Goal: Information Seeking & Learning: Learn about a topic

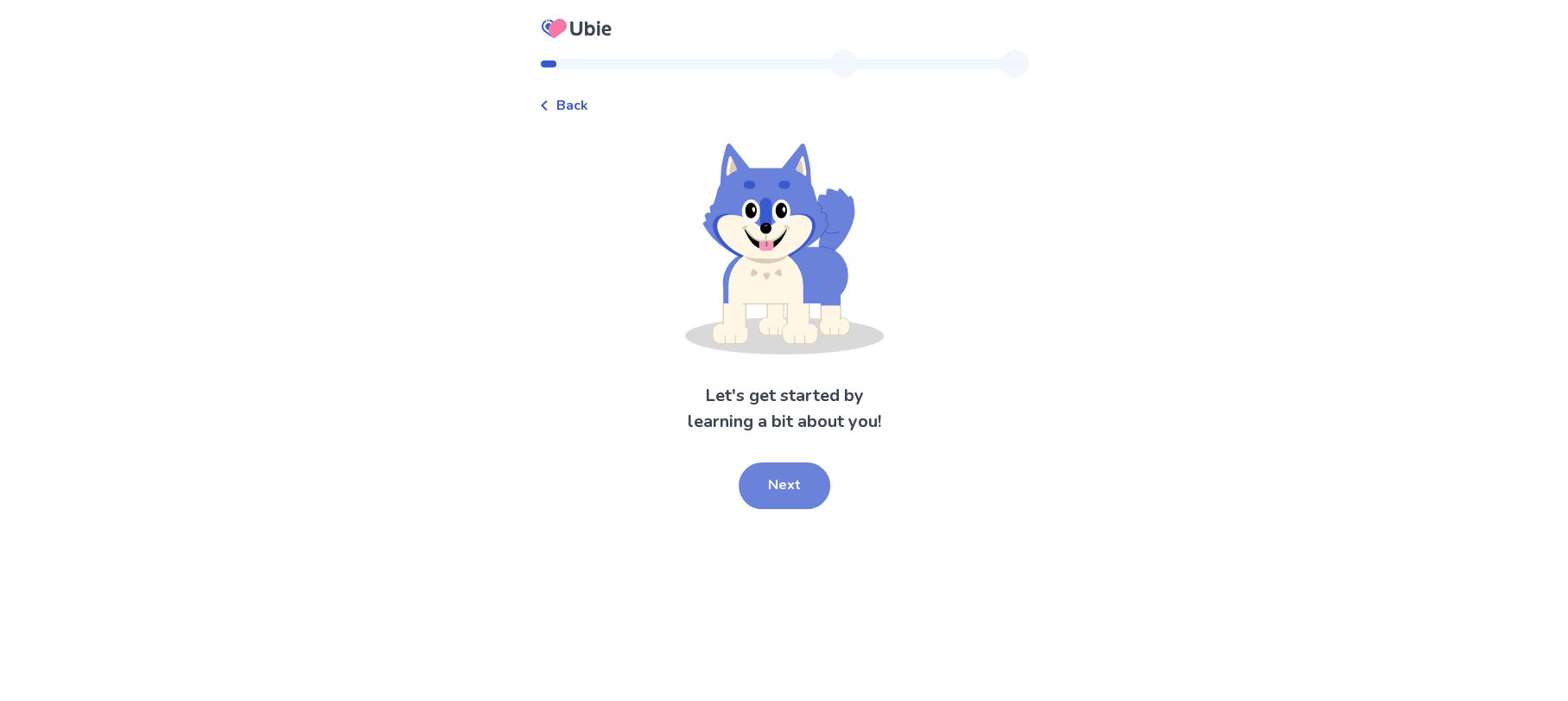
click at [780, 475] on button "Next" at bounding box center [785, 486] width 91 height 47
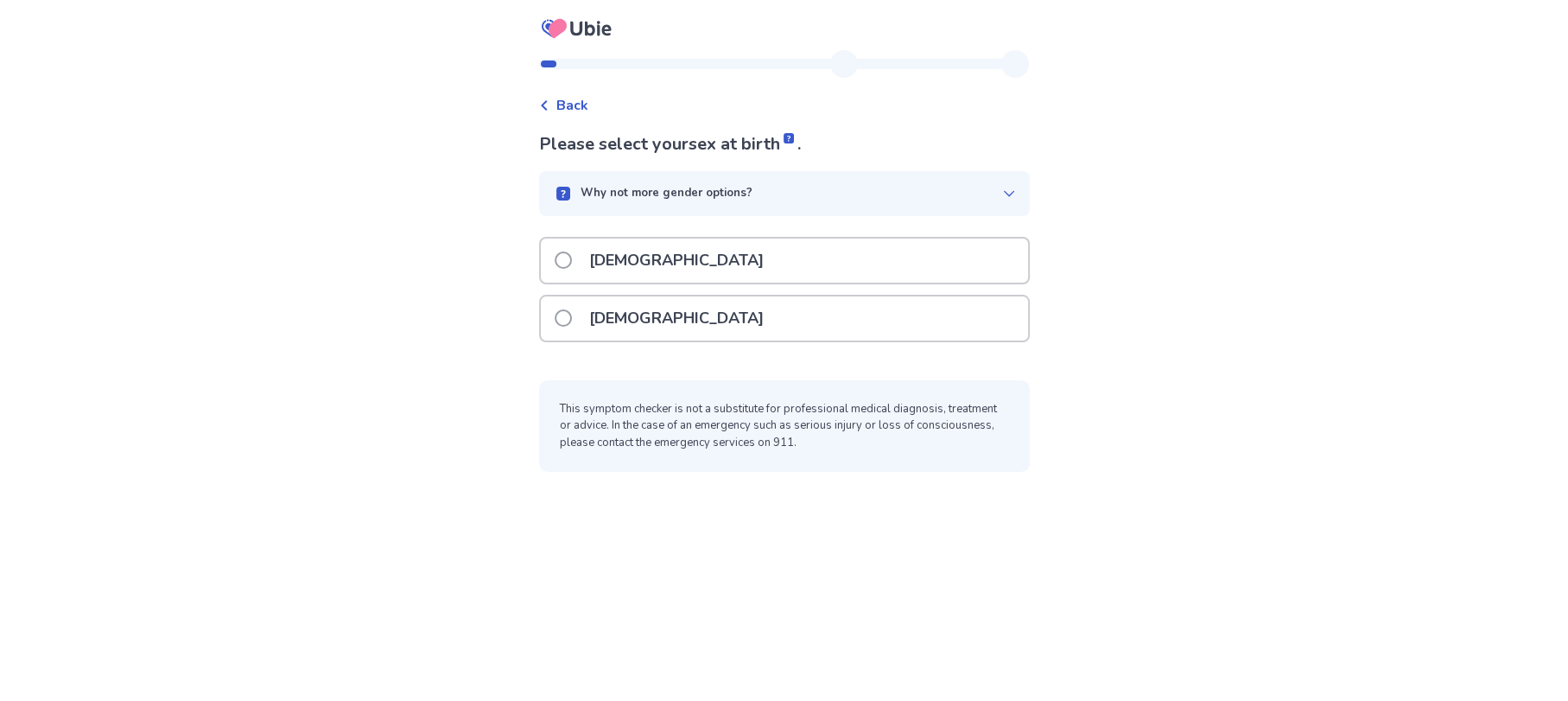
click at [597, 304] on p "[DEMOGRAPHIC_DATA]" at bounding box center [676, 318] width 196 height 44
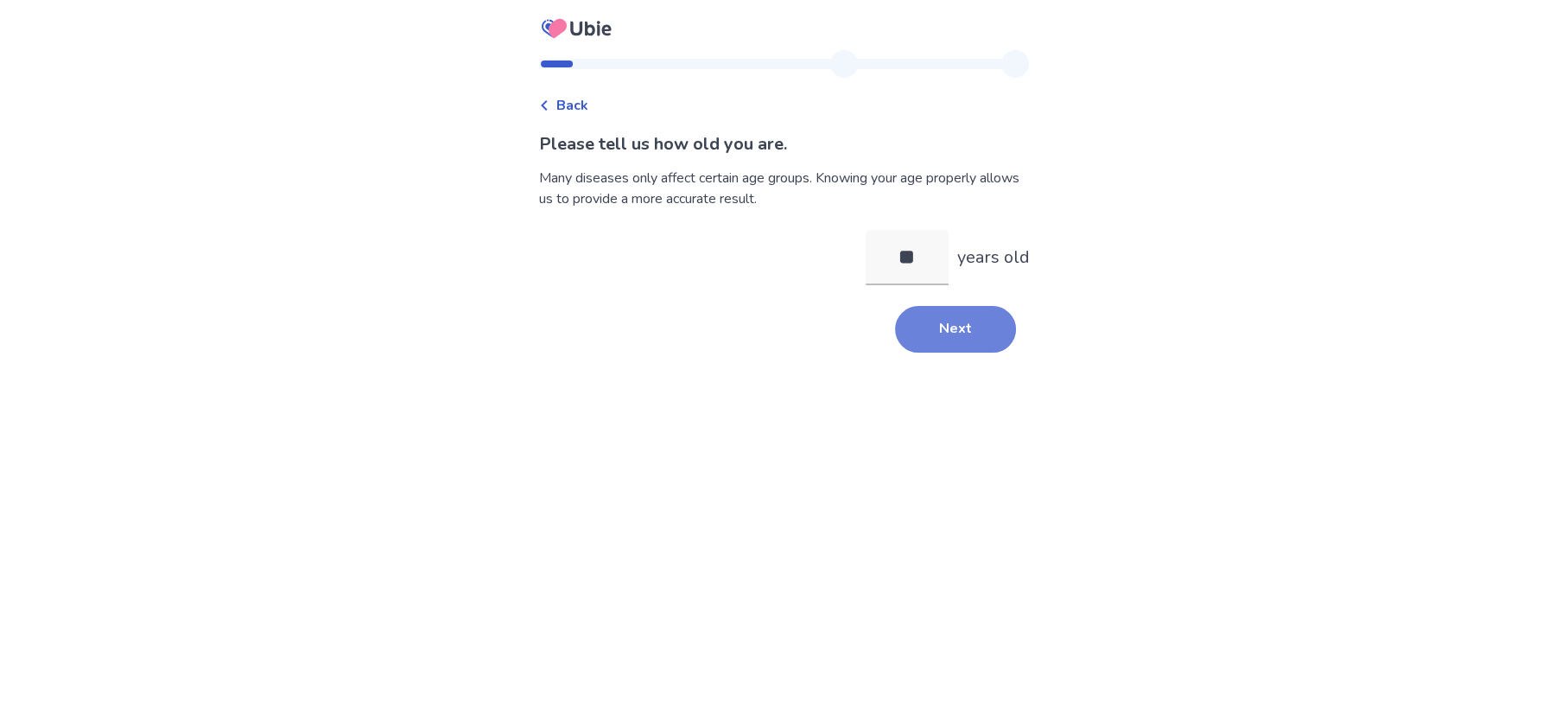
type input "**"
click at [936, 328] on button "Next" at bounding box center [955, 329] width 121 height 47
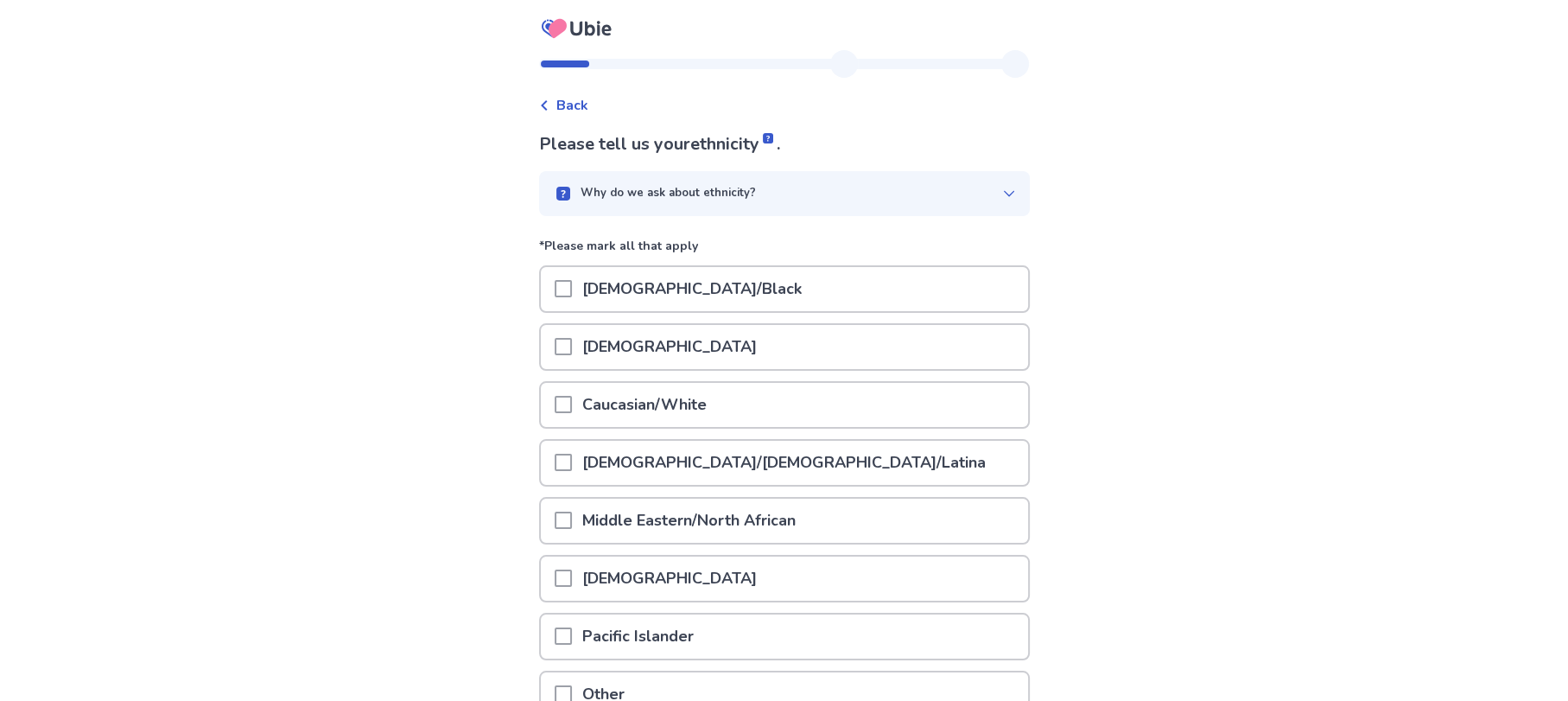
click at [569, 402] on span at bounding box center [562, 404] width 17 height 17
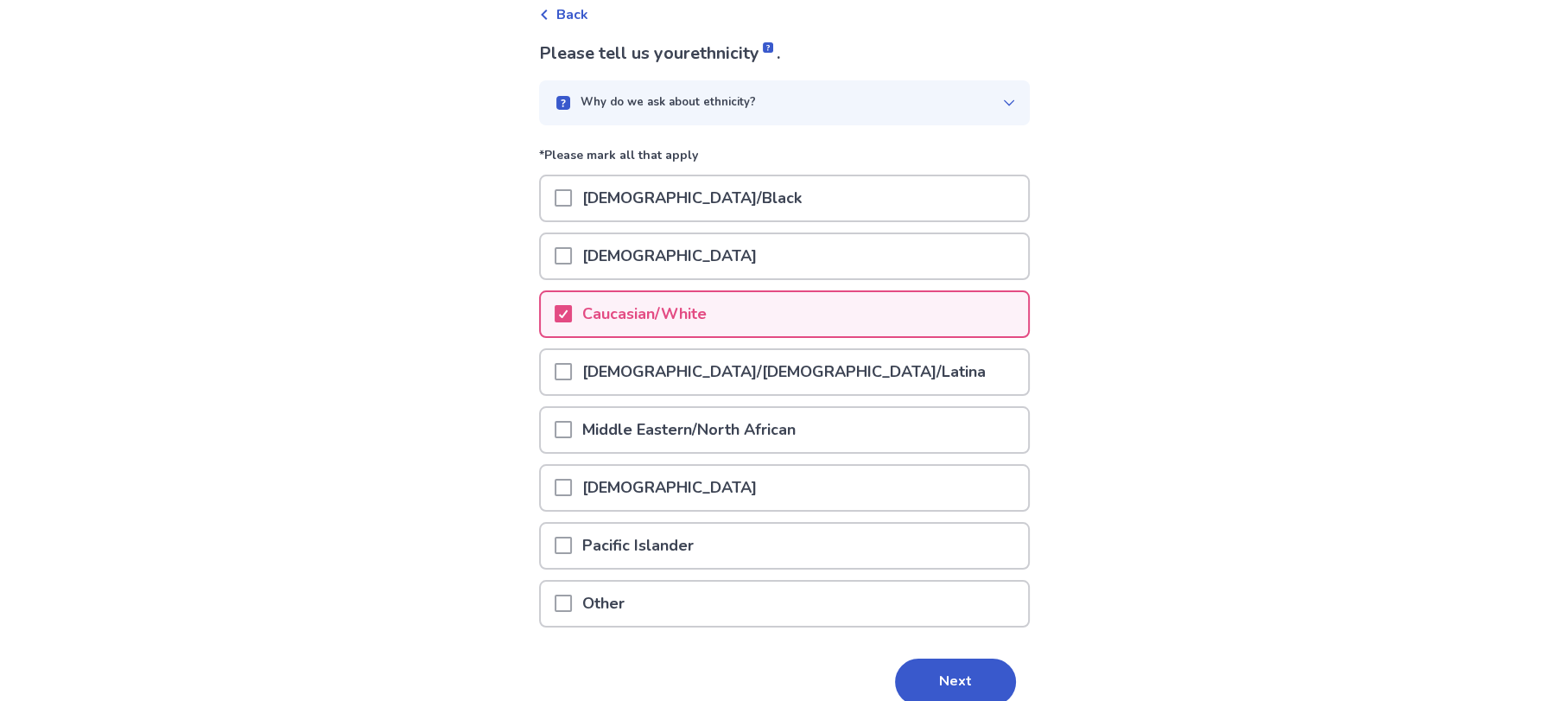
scroll to position [170, 0]
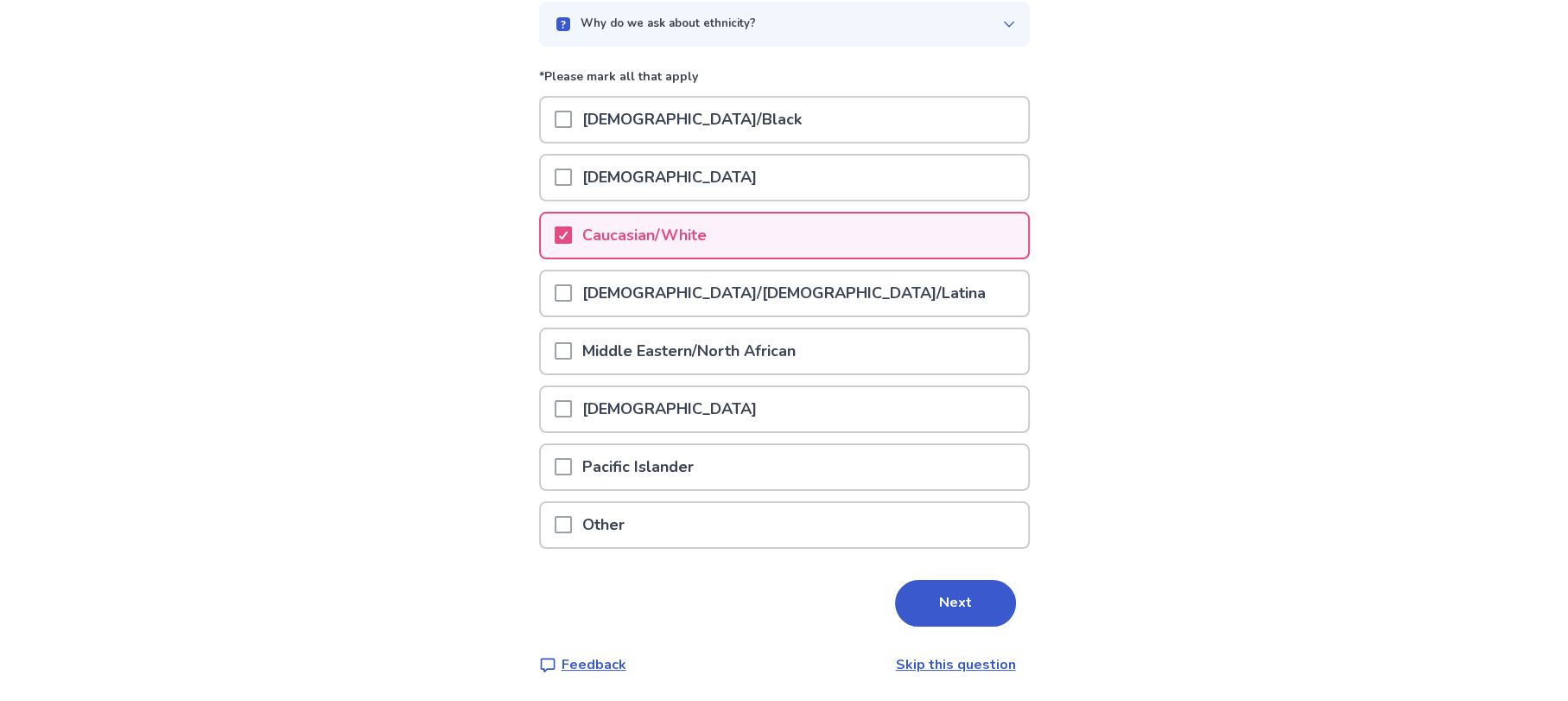
click at [572, 409] on span at bounding box center [562, 408] width 17 height 17
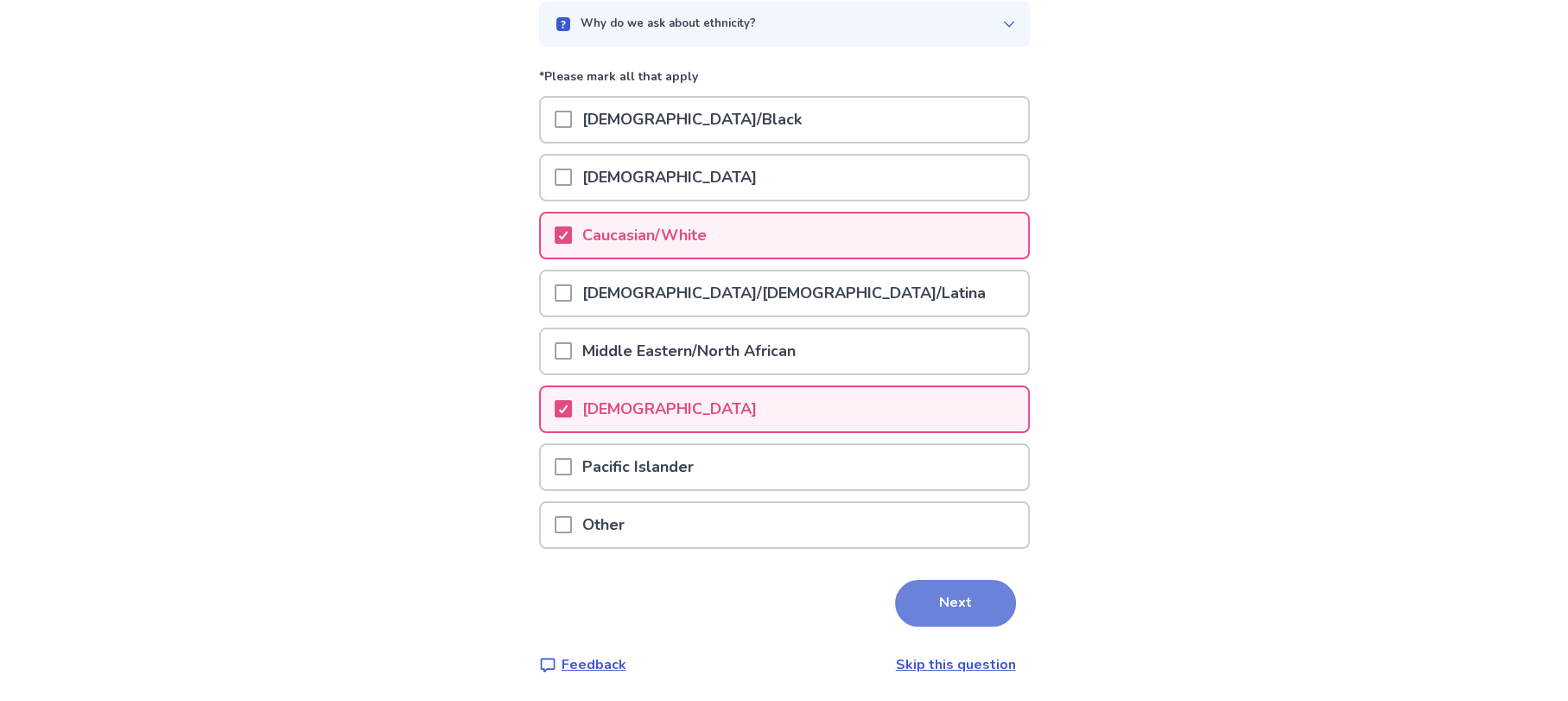
click at [914, 588] on button "Next" at bounding box center [955, 603] width 121 height 47
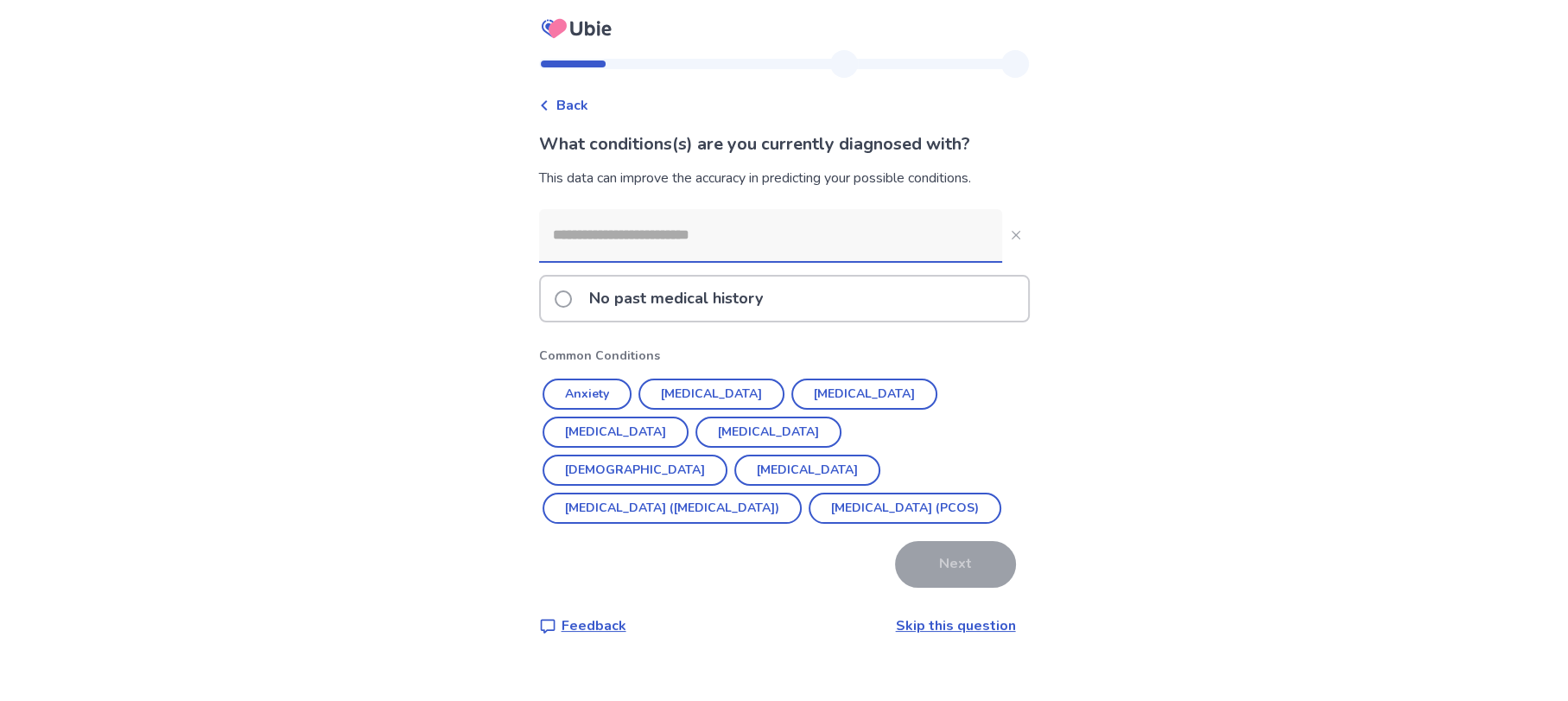
click at [588, 241] on input at bounding box center [771, 235] width 463 height 52
click at [689, 396] on button "[MEDICAL_DATA]" at bounding box center [711, 394] width 146 height 31
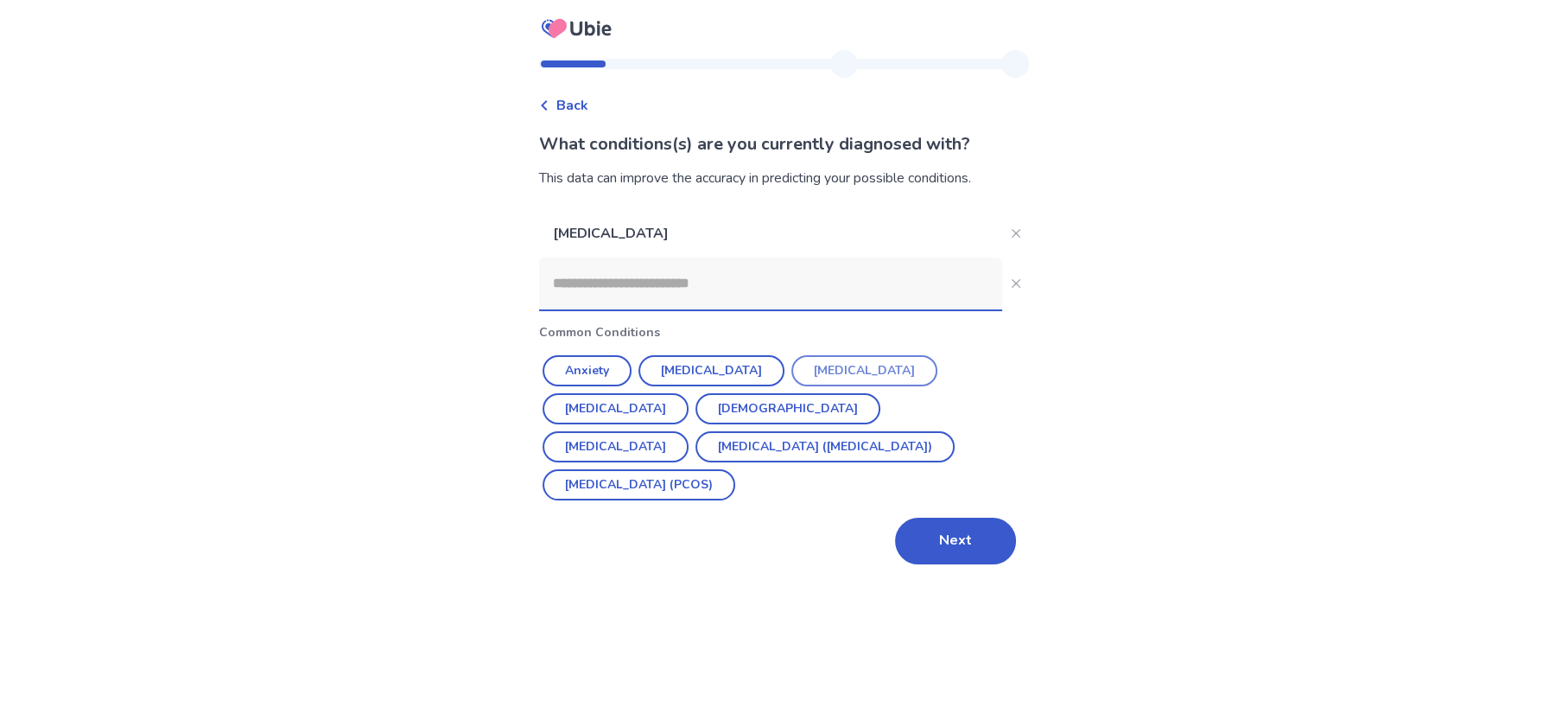
click at [791, 375] on button "[MEDICAL_DATA]" at bounding box center [864, 371] width 146 height 31
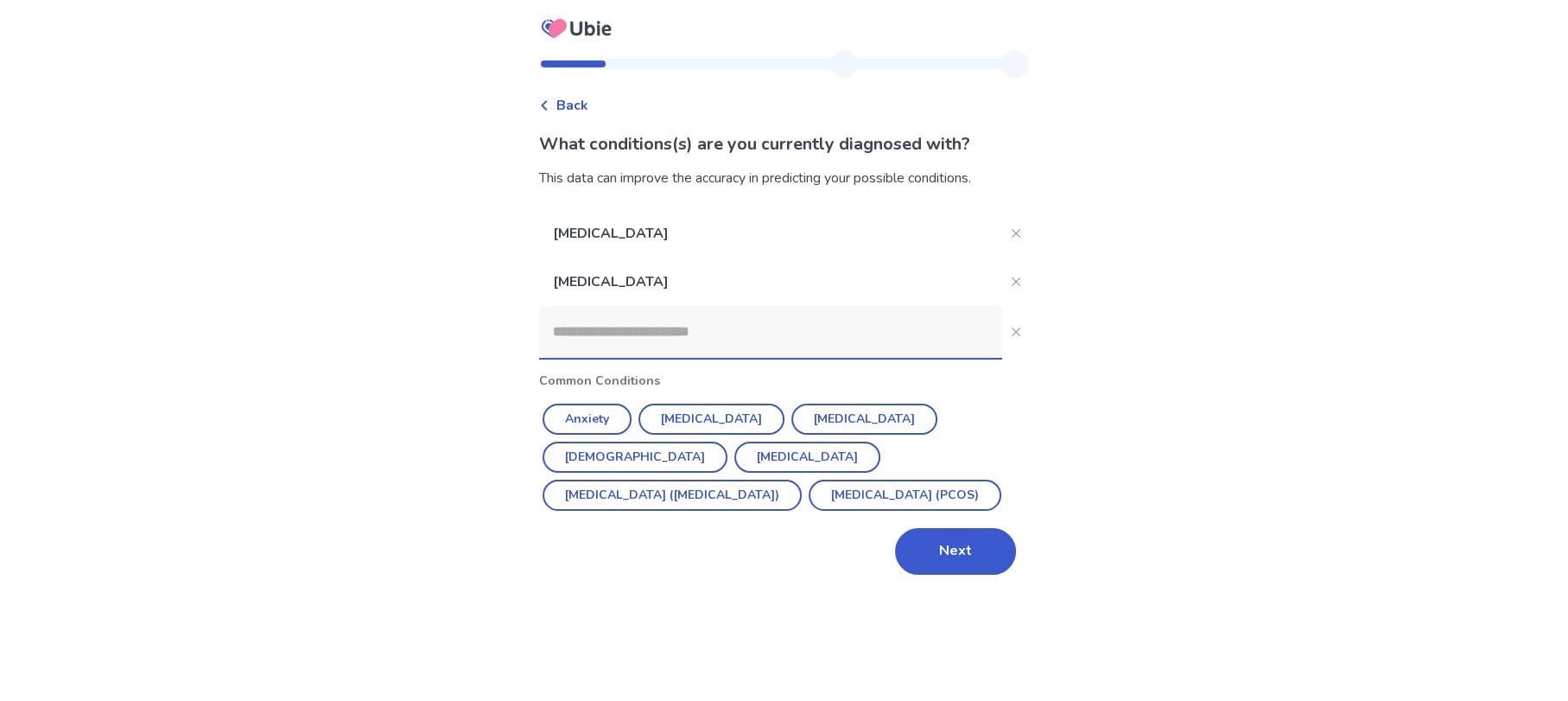
click at [605, 347] on input at bounding box center [771, 332] width 463 height 52
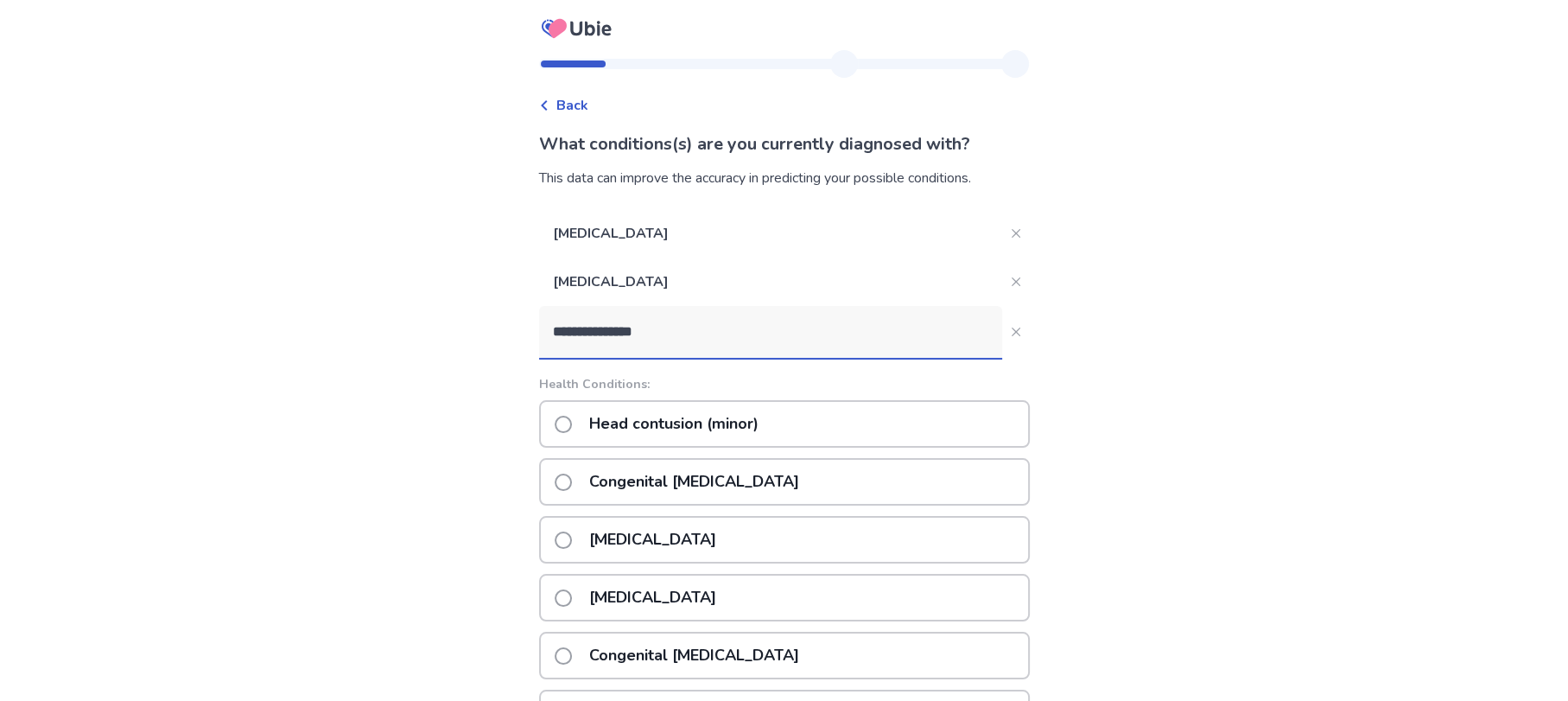
type input "**********"
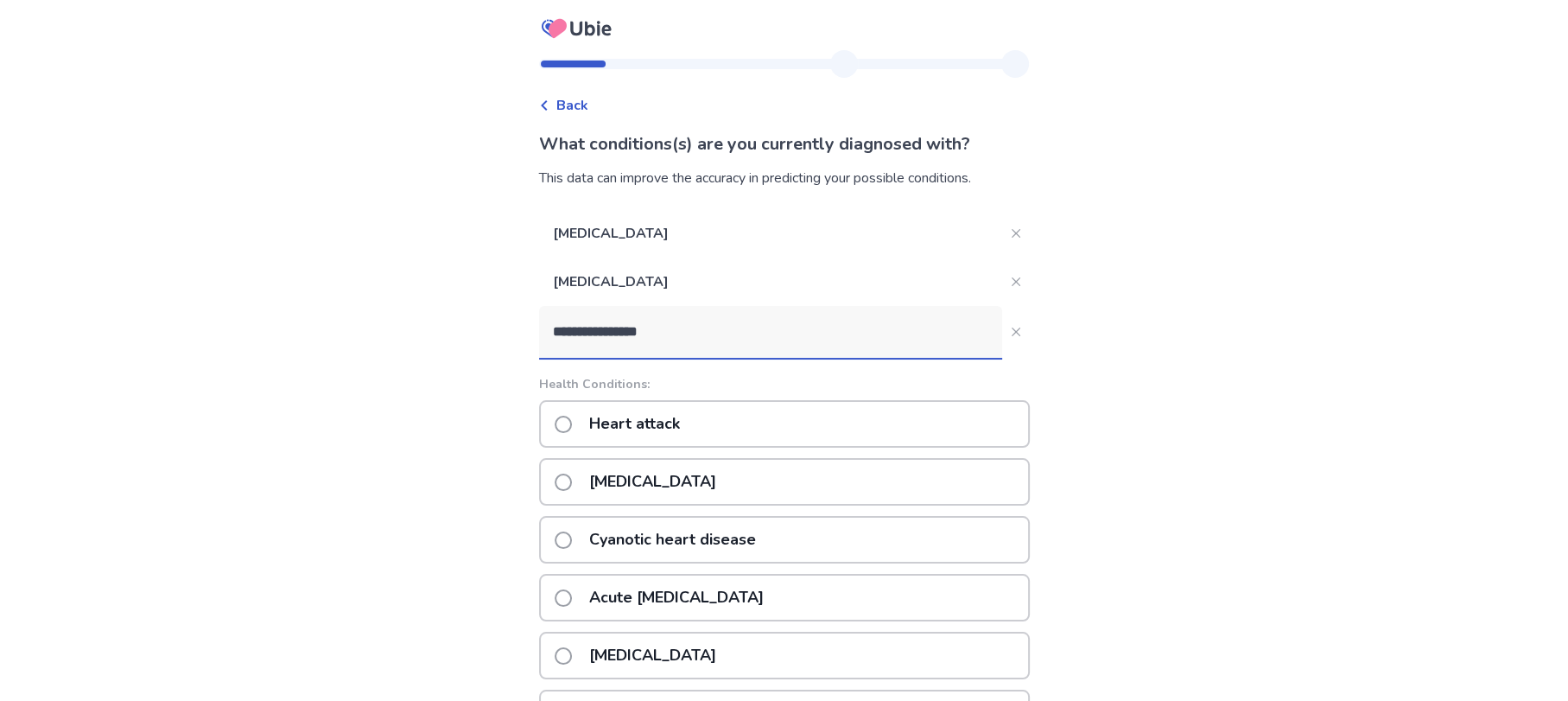
click at [621, 482] on p "[MEDICAL_DATA]" at bounding box center [652, 481] width 148 height 44
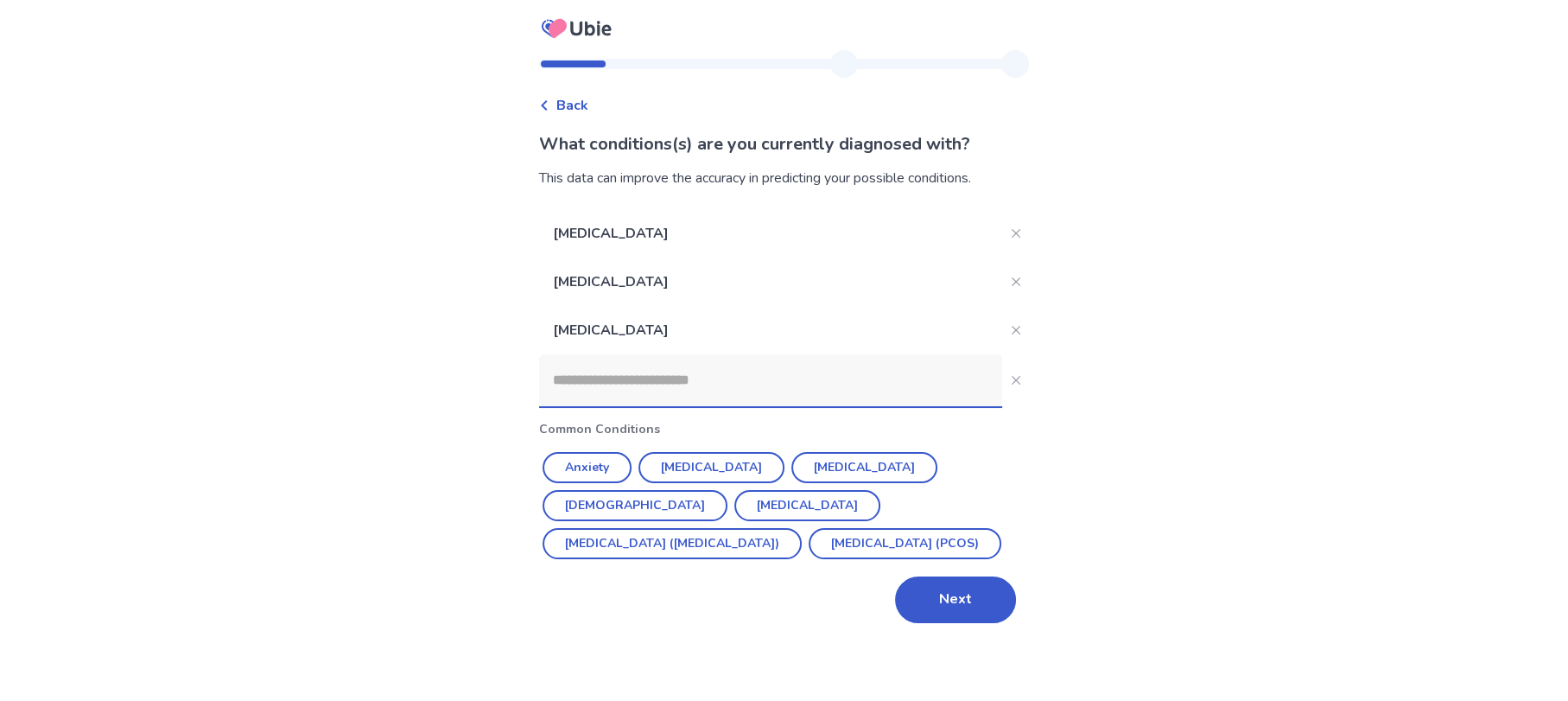
click at [627, 390] on input at bounding box center [771, 381] width 463 height 52
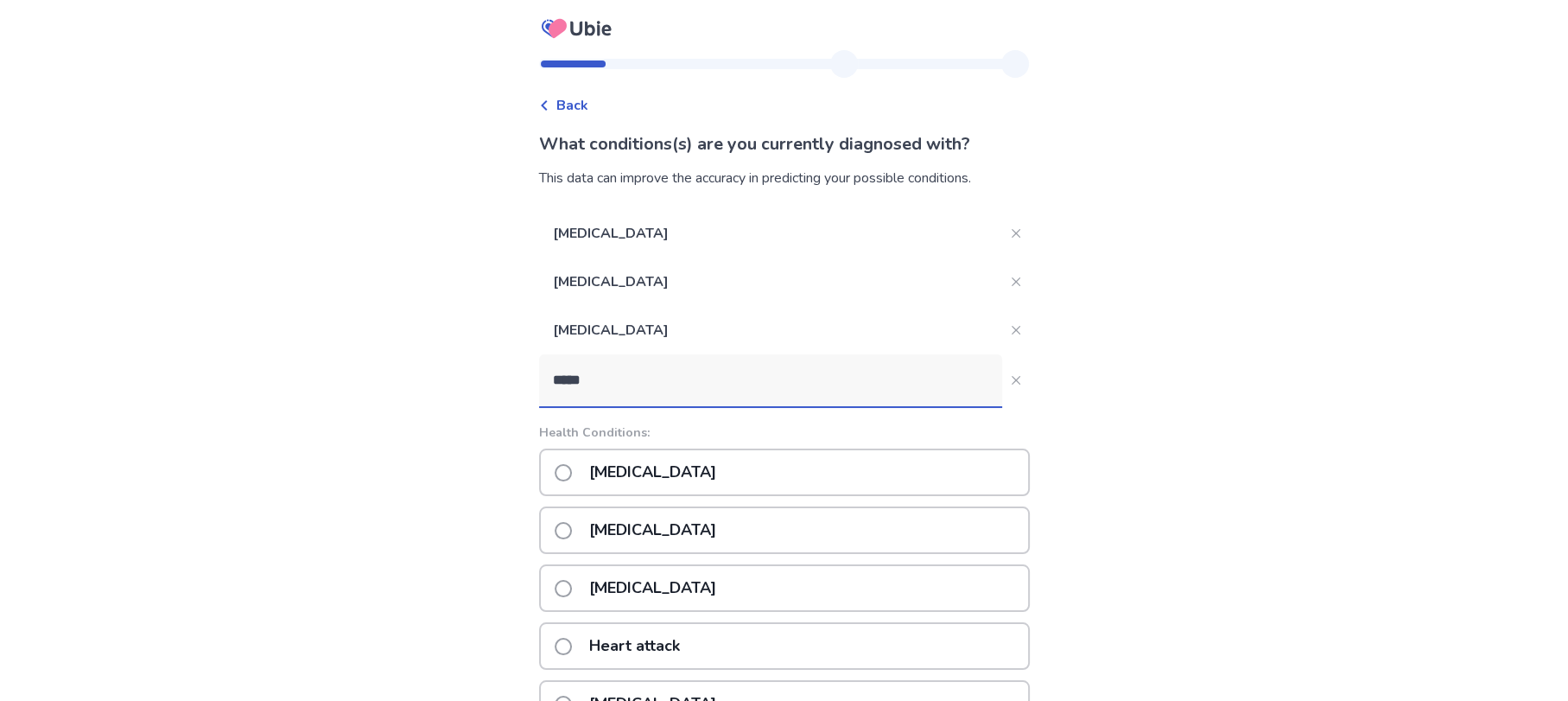
type input "*****"
click at [638, 469] on p "Heart attack" at bounding box center [634, 472] width 111 height 44
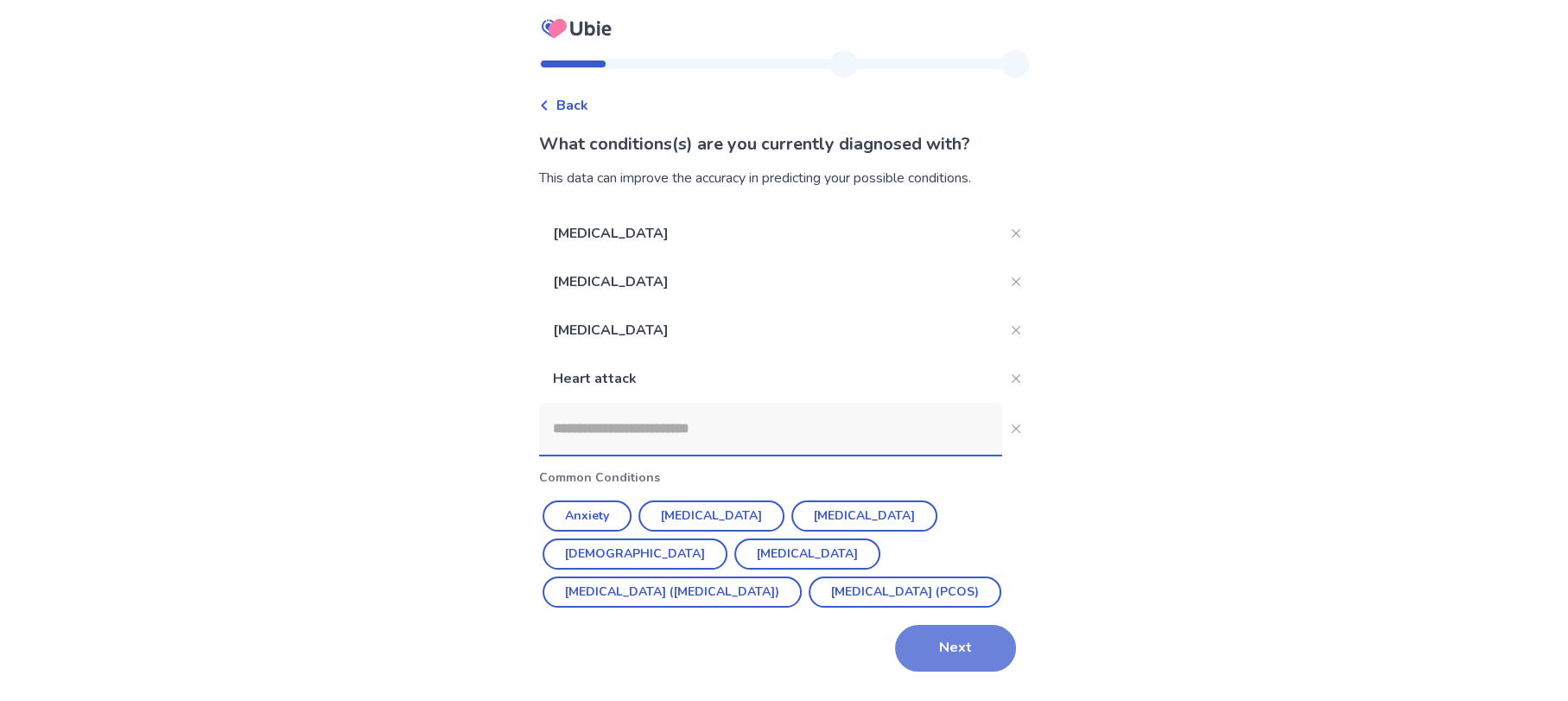
click at [928, 649] on button "Next" at bounding box center [955, 648] width 121 height 47
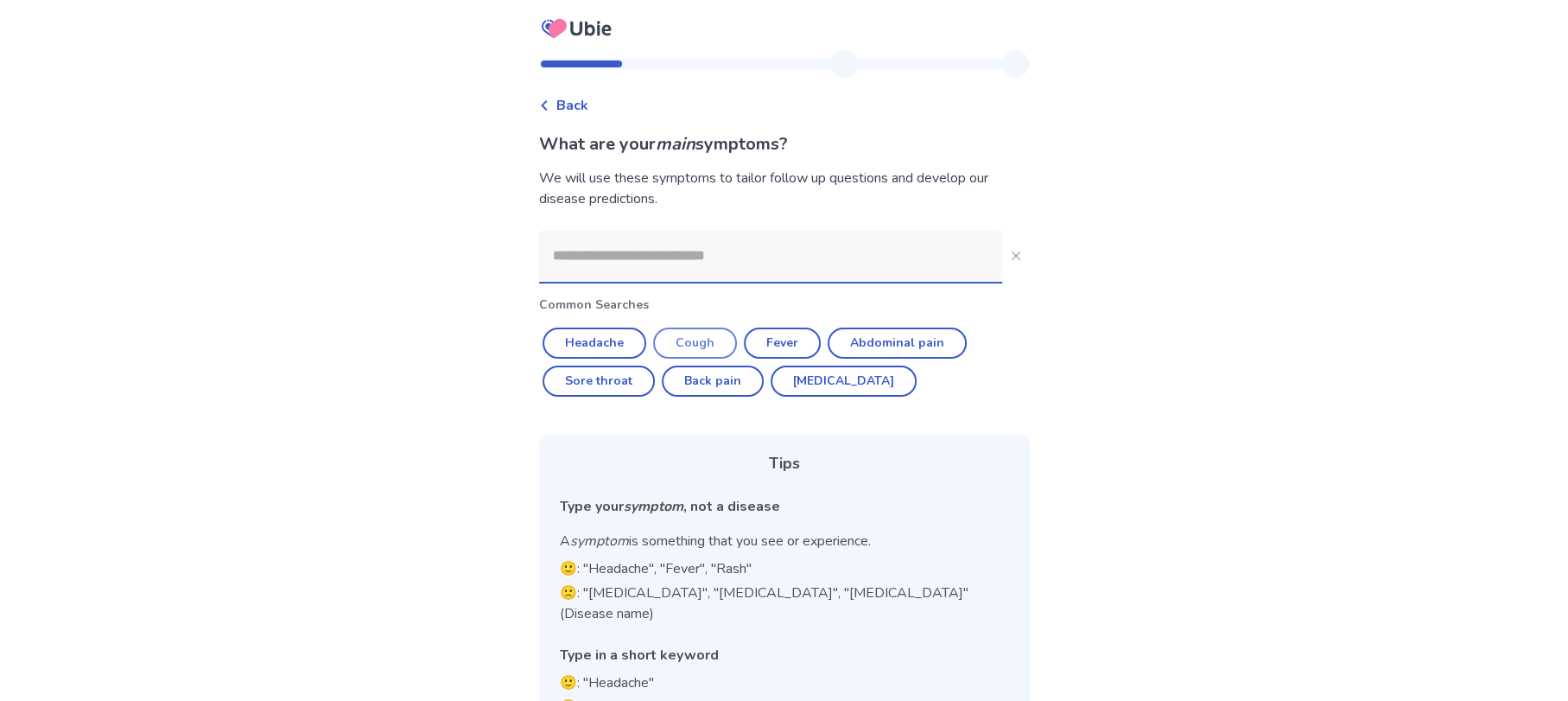
click at [683, 340] on button "Cough" at bounding box center [694, 343] width 83 height 31
type input "*****"
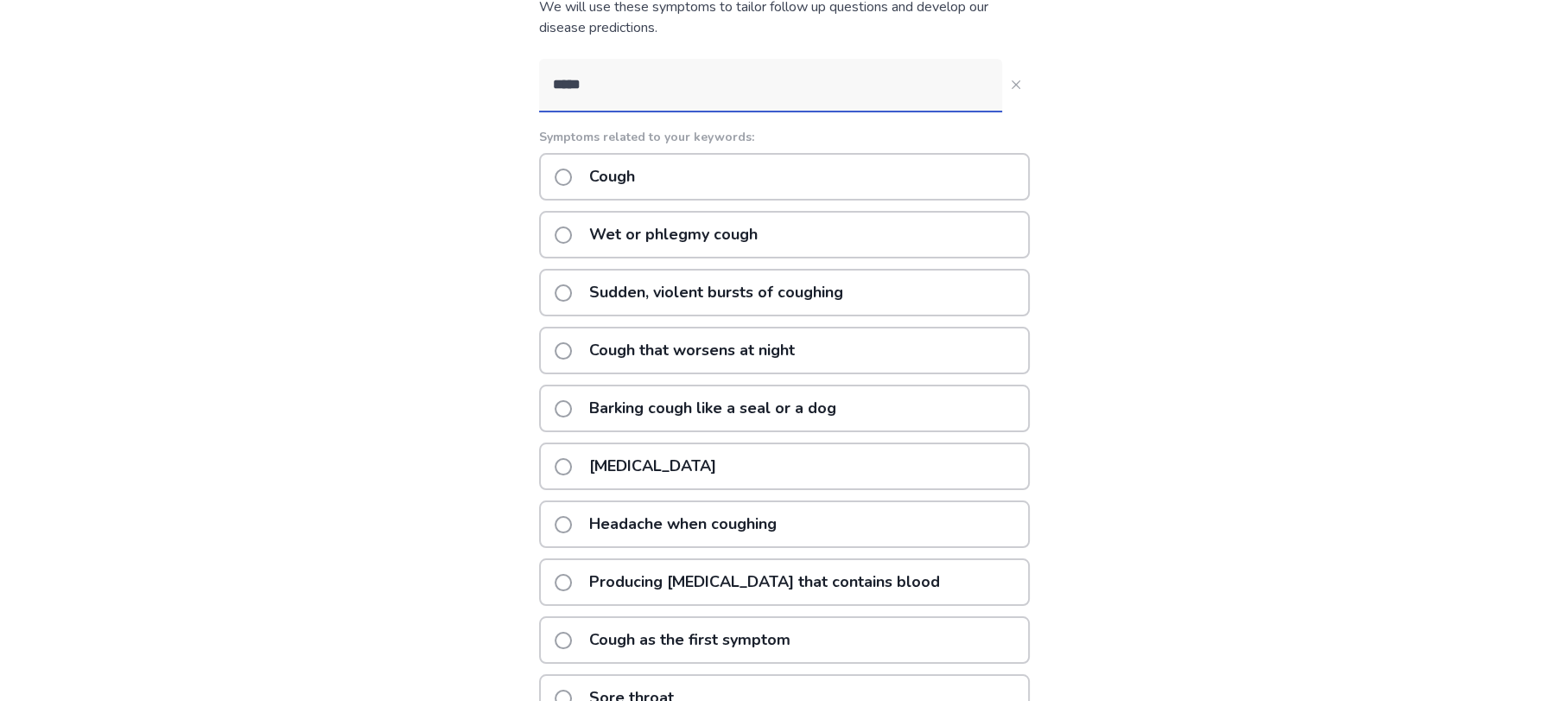
scroll to position [181, 0]
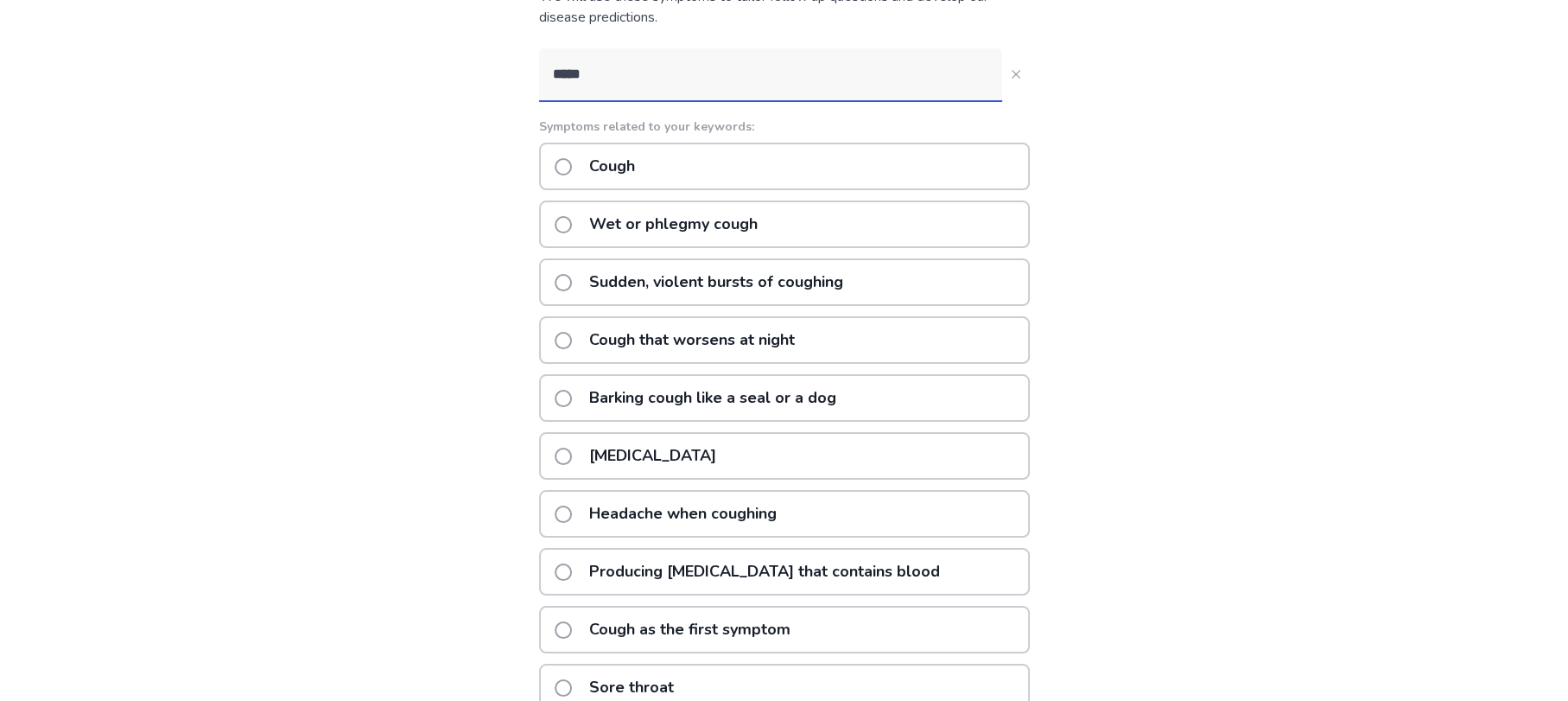
click at [572, 455] on span at bounding box center [562, 456] width 17 height 17
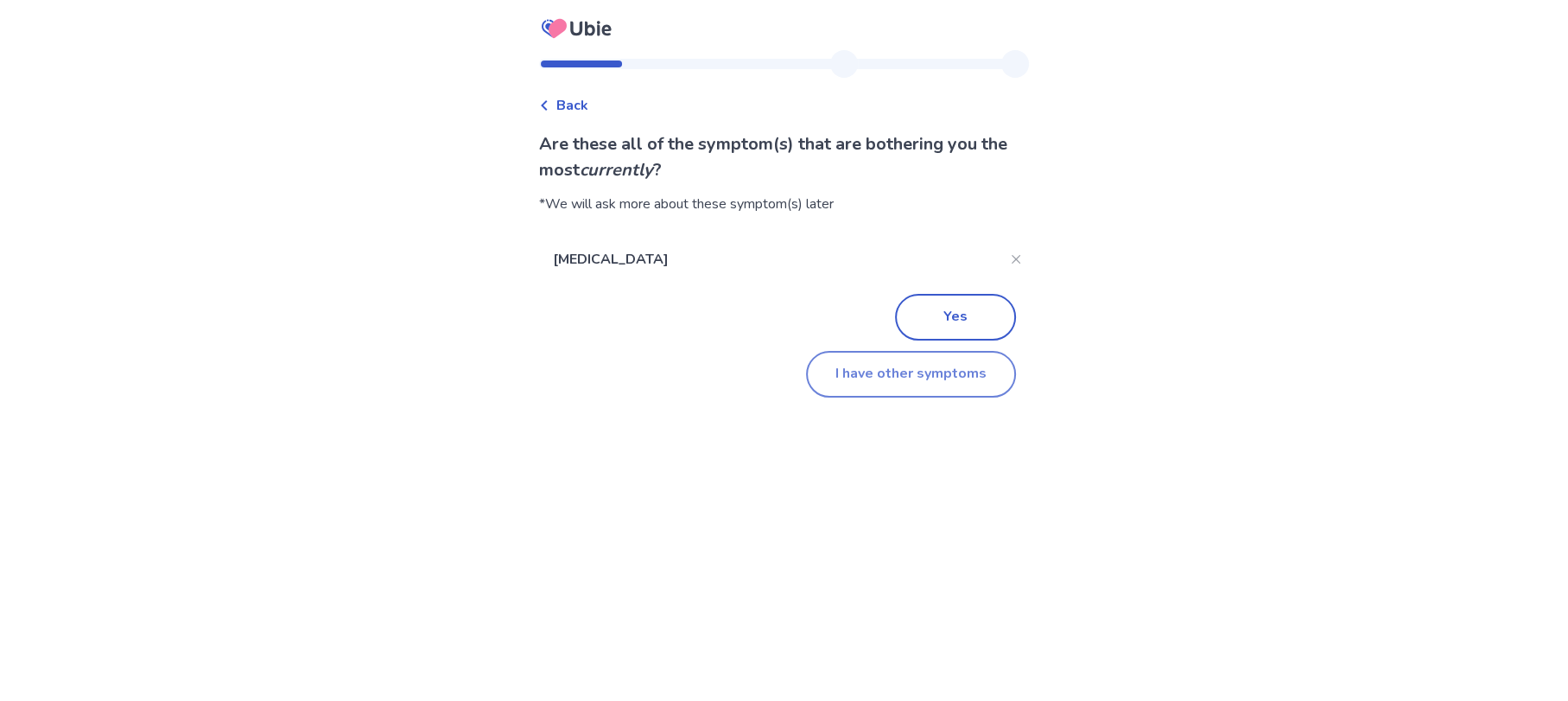
click at [858, 377] on button "I have other symptoms" at bounding box center [911, 374] width 210 height 47
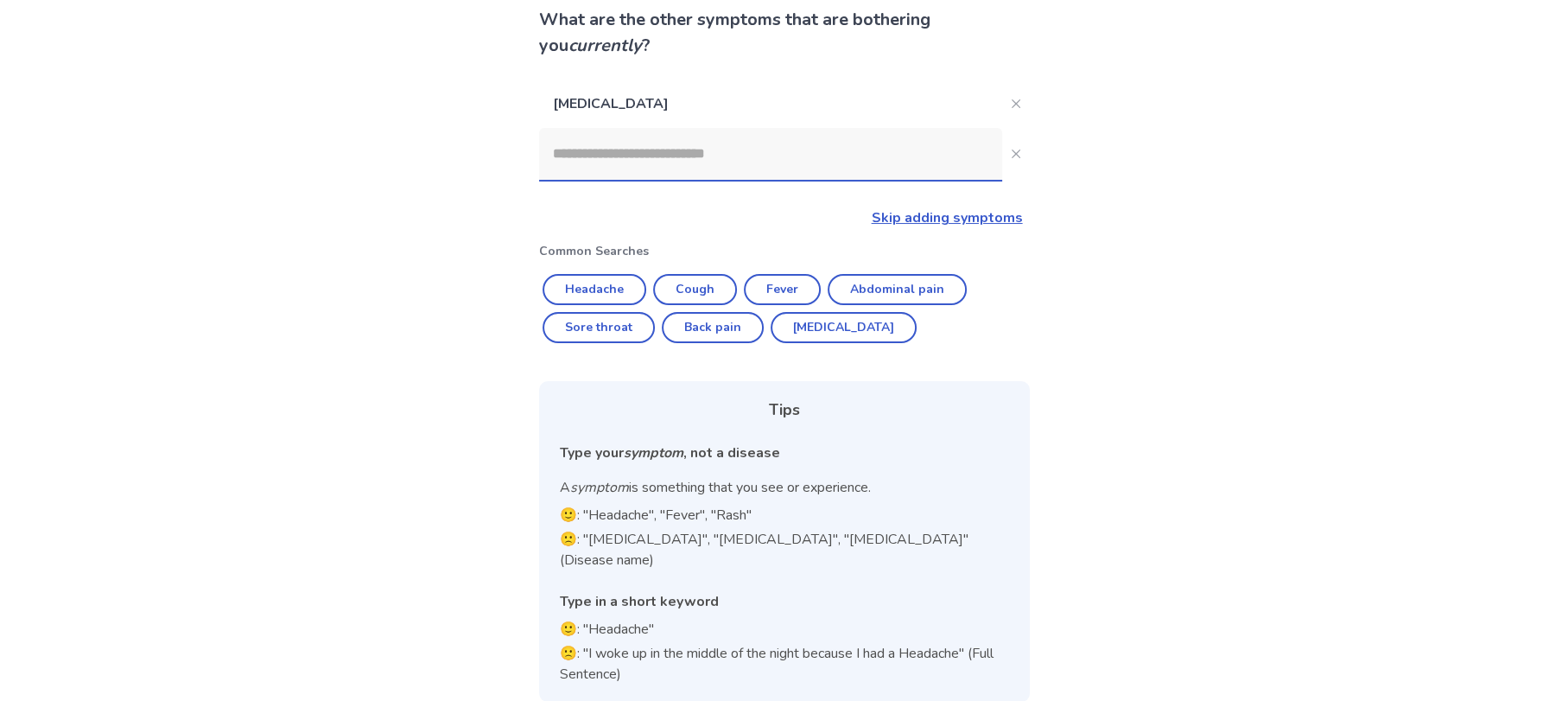
click at [624, 165] on input at bounding box center [771, 154] width 463 height 52
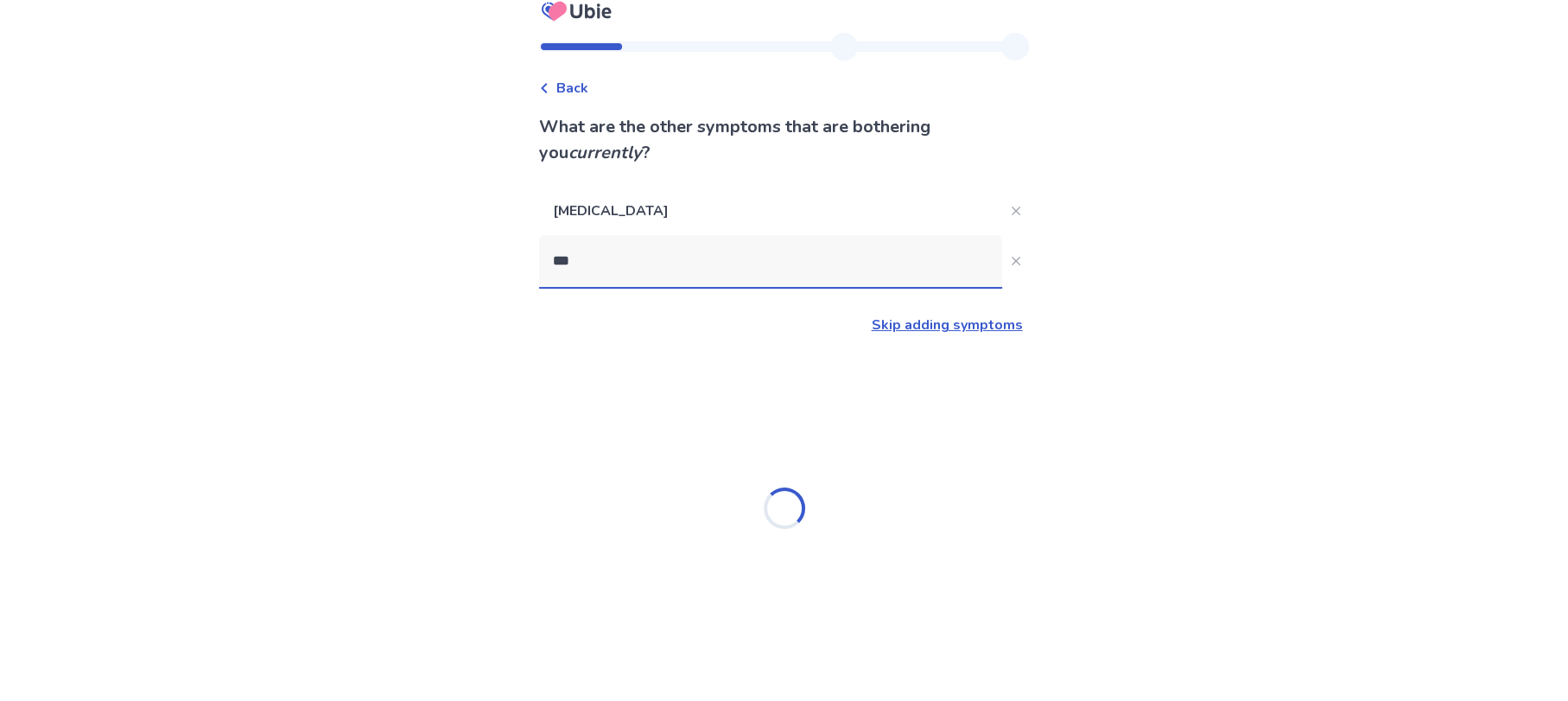
scroll to position [0, 0]
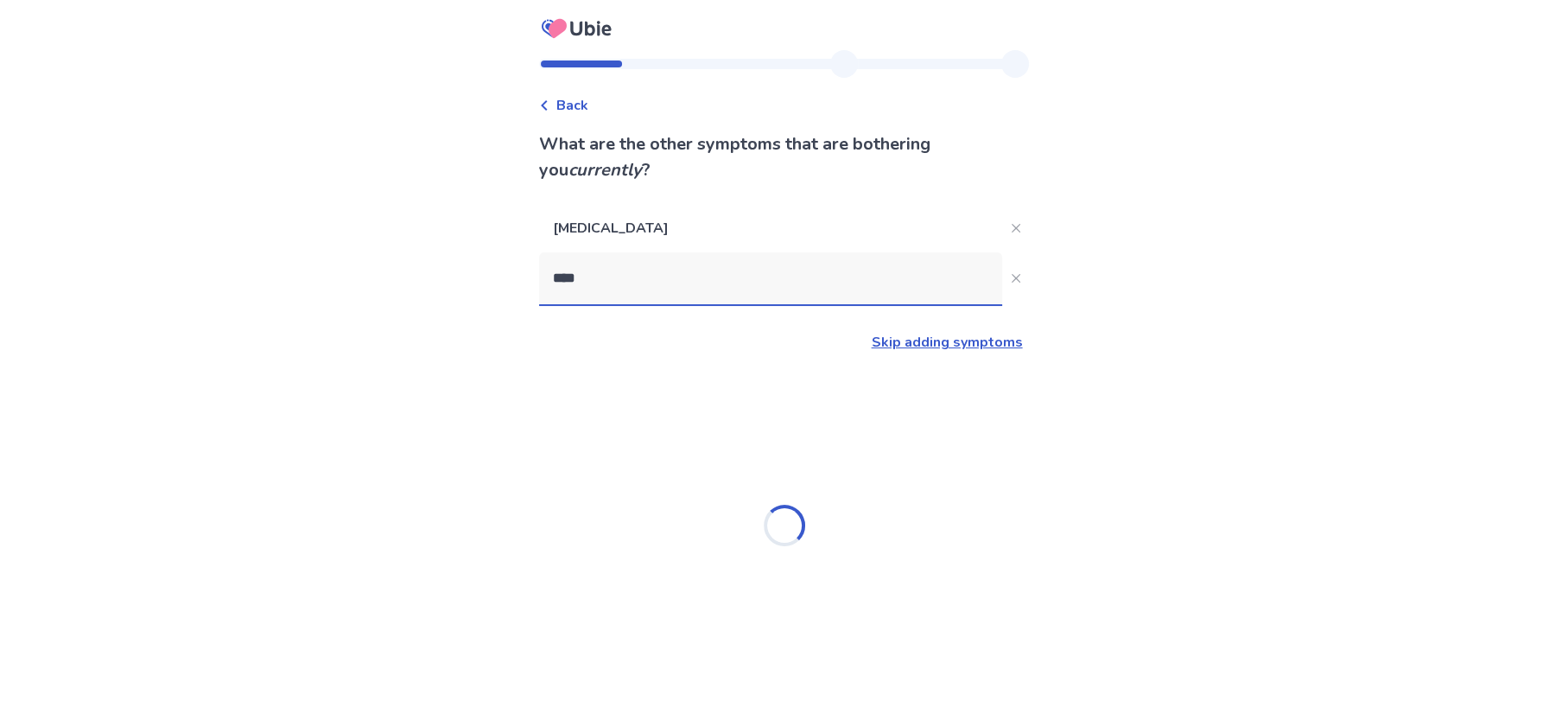
type input "*****"
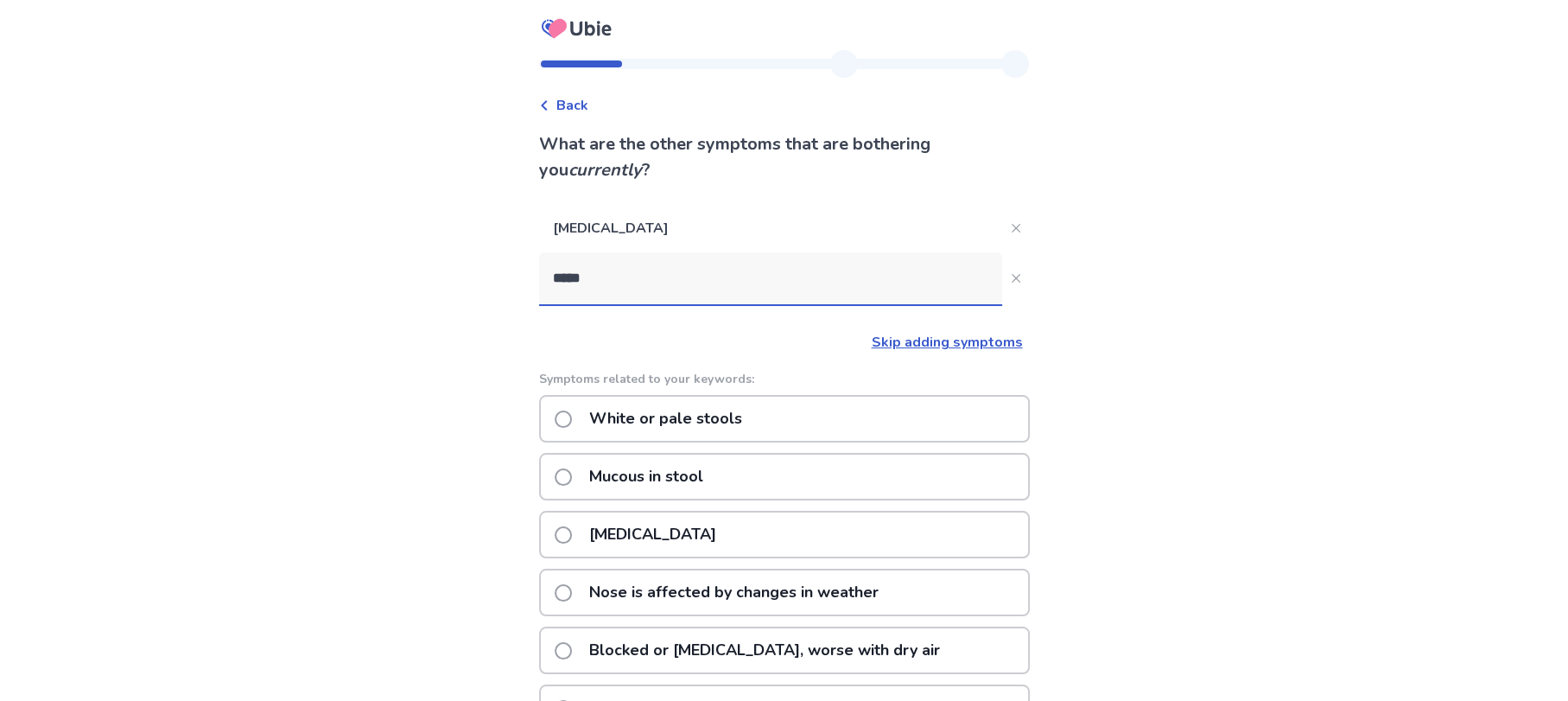
click at [595, 528] on p "[MEDICAL_DATA]" at bounding box center [652, 534] width 148 height 44
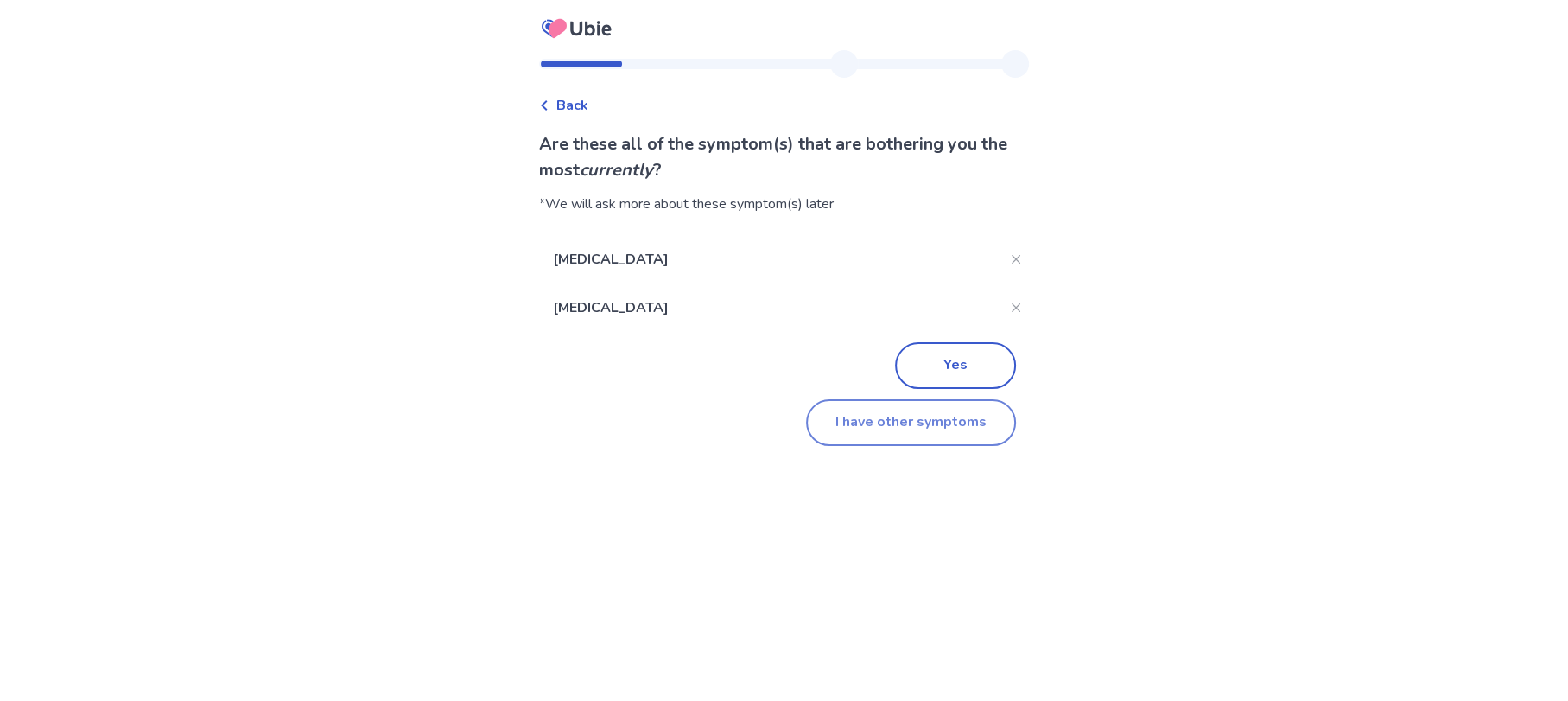
click at [853, 430] on button "I have other symptoms" at bounding box center [911, 423] width 210 height 47
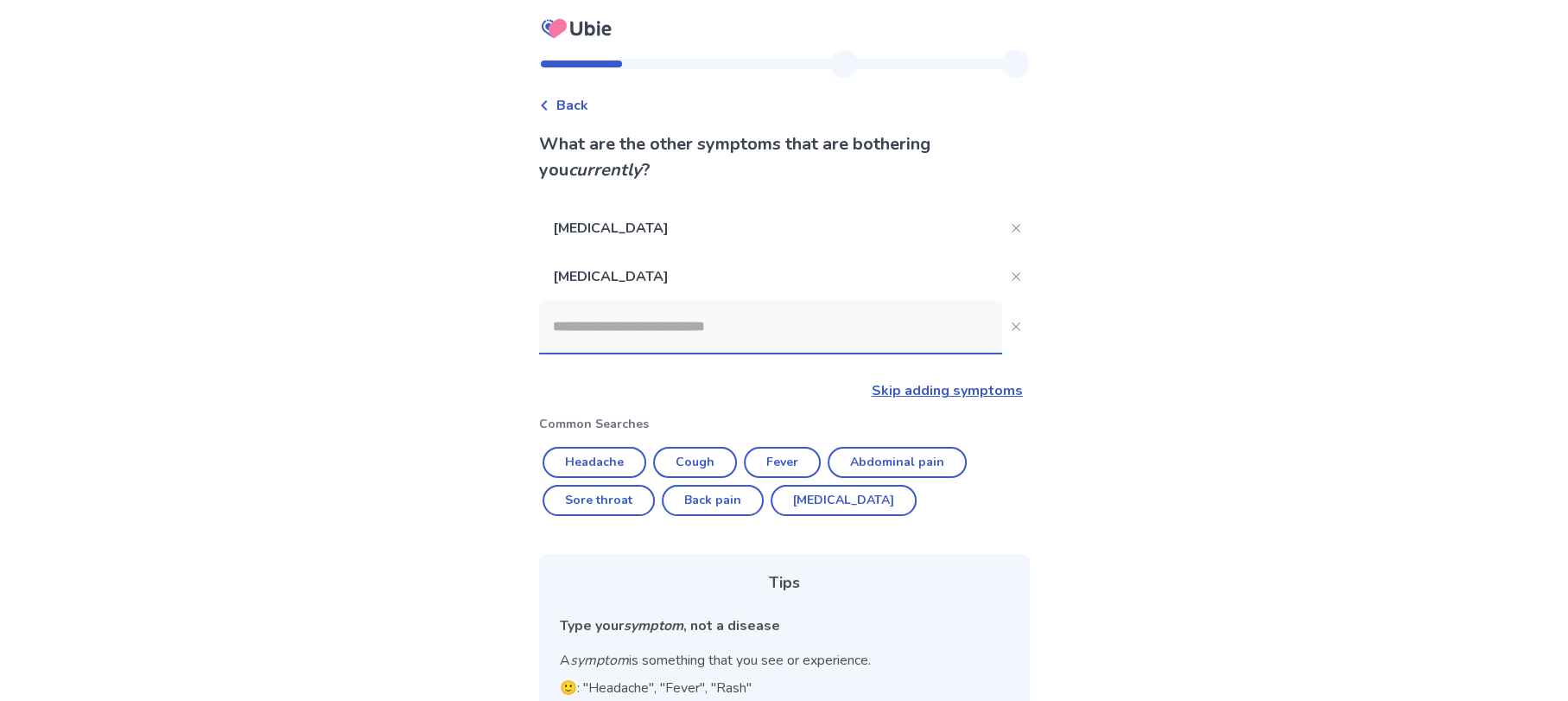
click at [588, 329] on input at bounding box center [771, 327] width 463 height 52
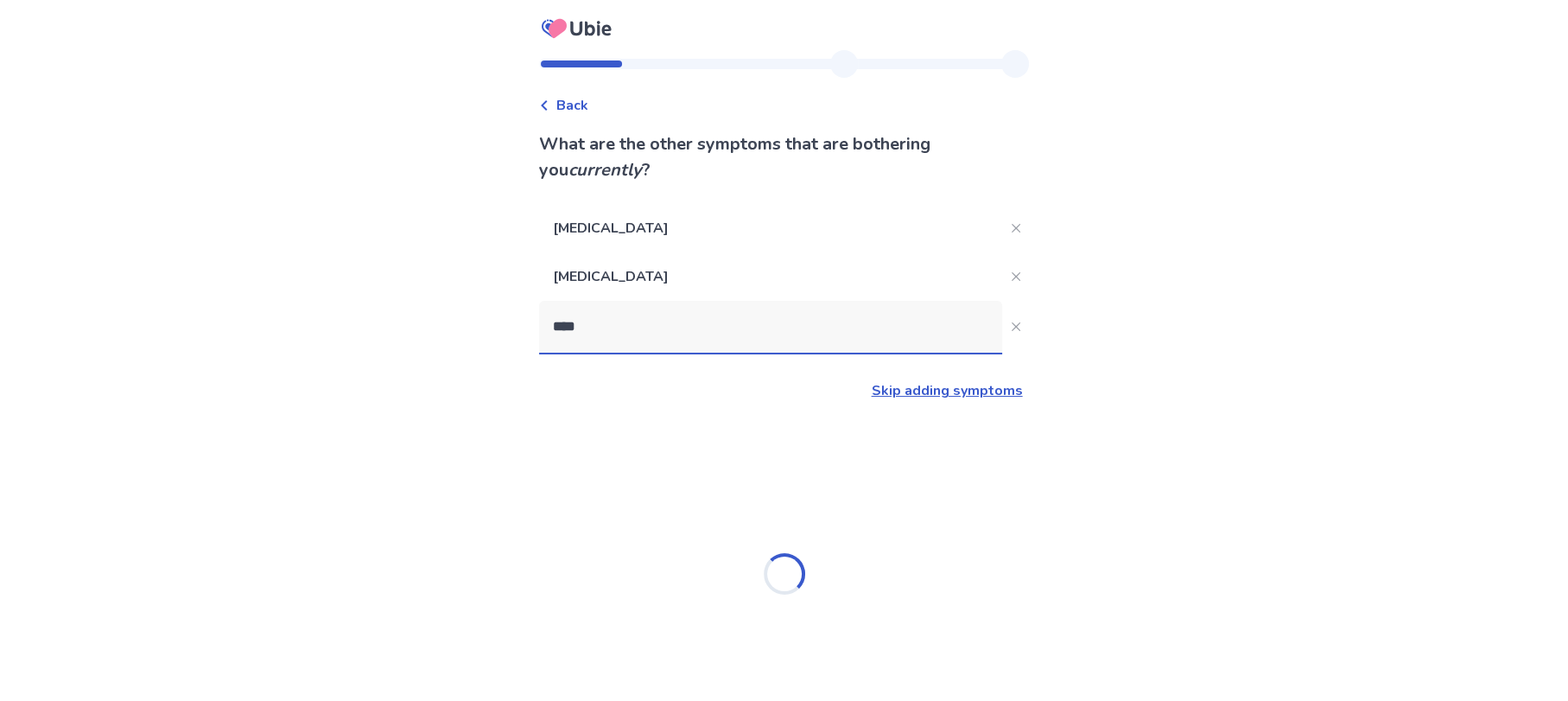
type input "*****"
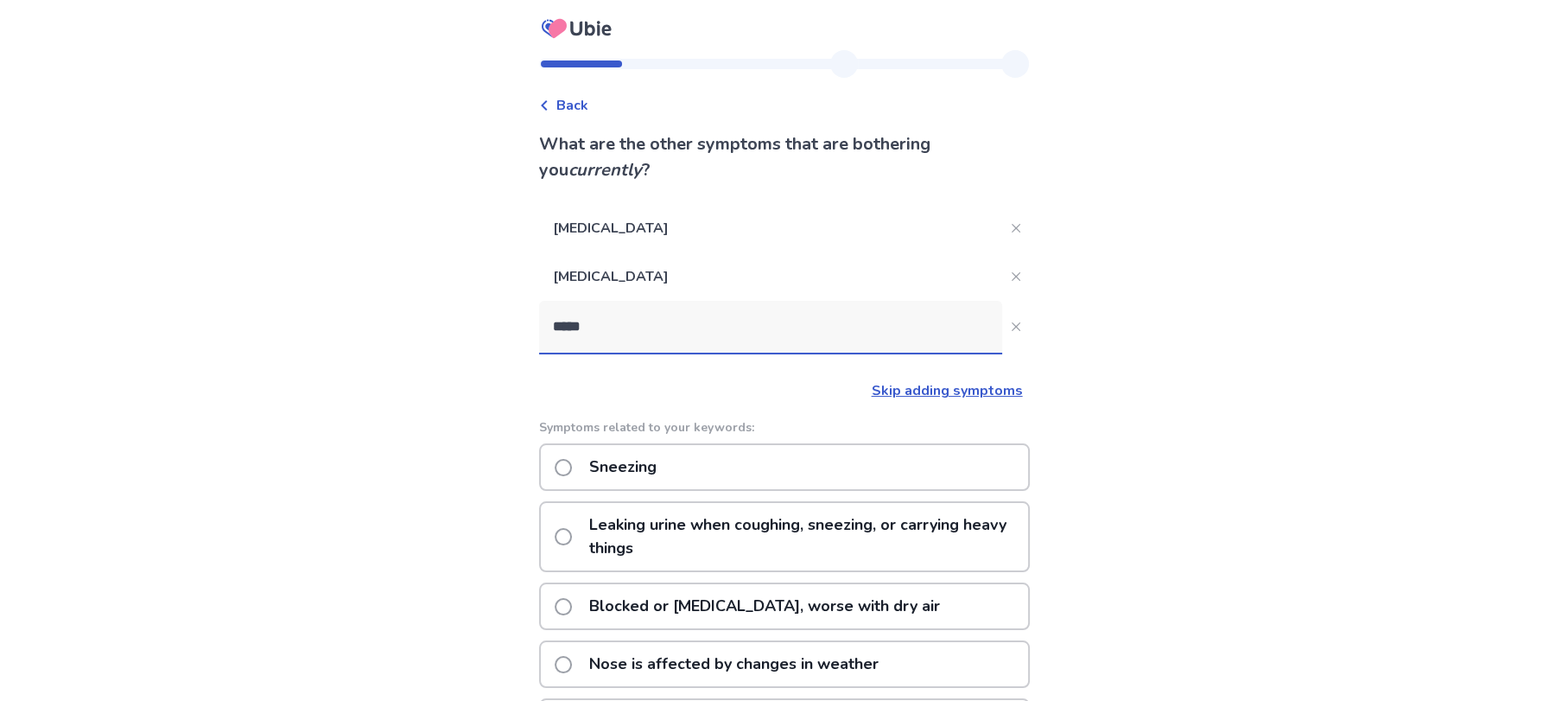
click at [608, 460] on p "Sneezing" at bounding box center [623, 467] width 88 height 44
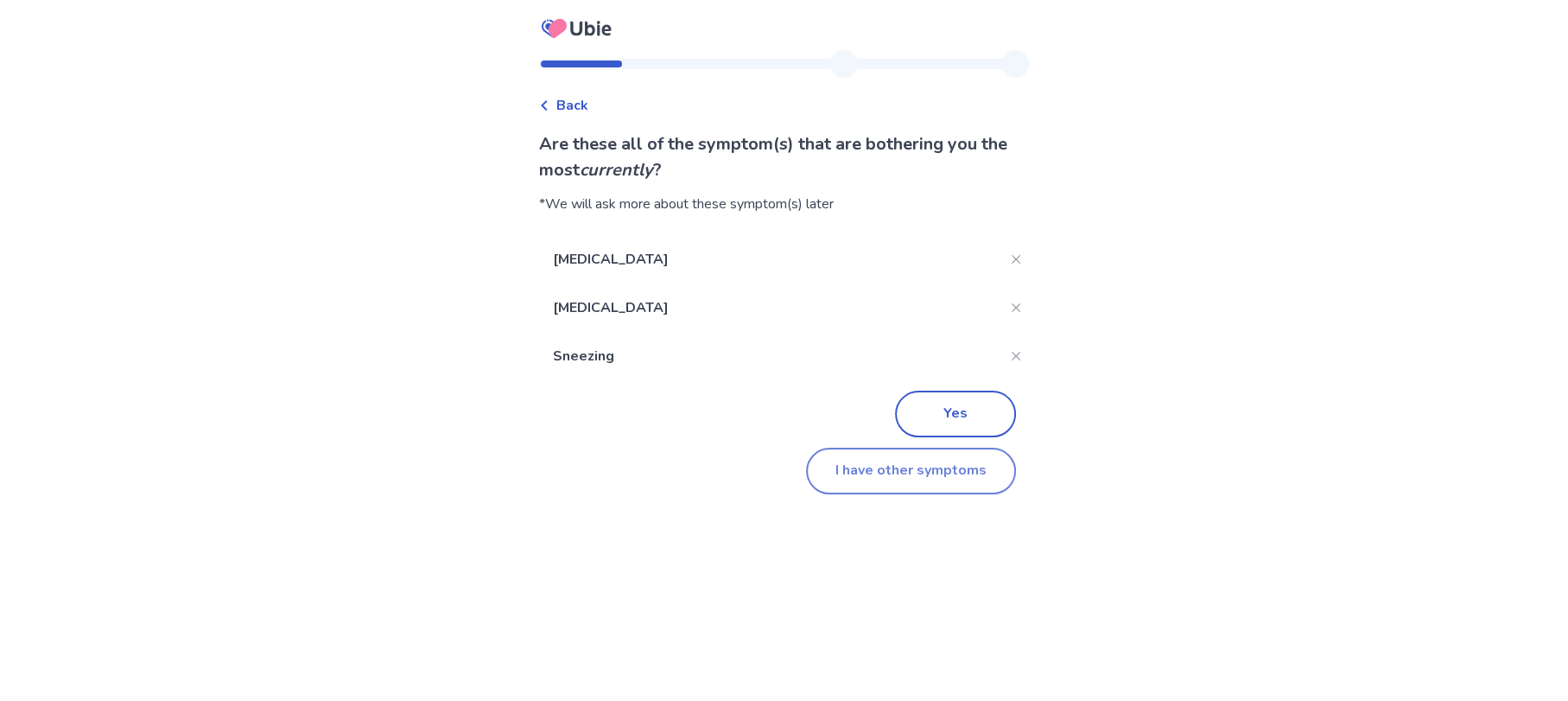
click at [836, 467] on button "I have other symptoms" at bounding box center [911, 471] width 210 height 47
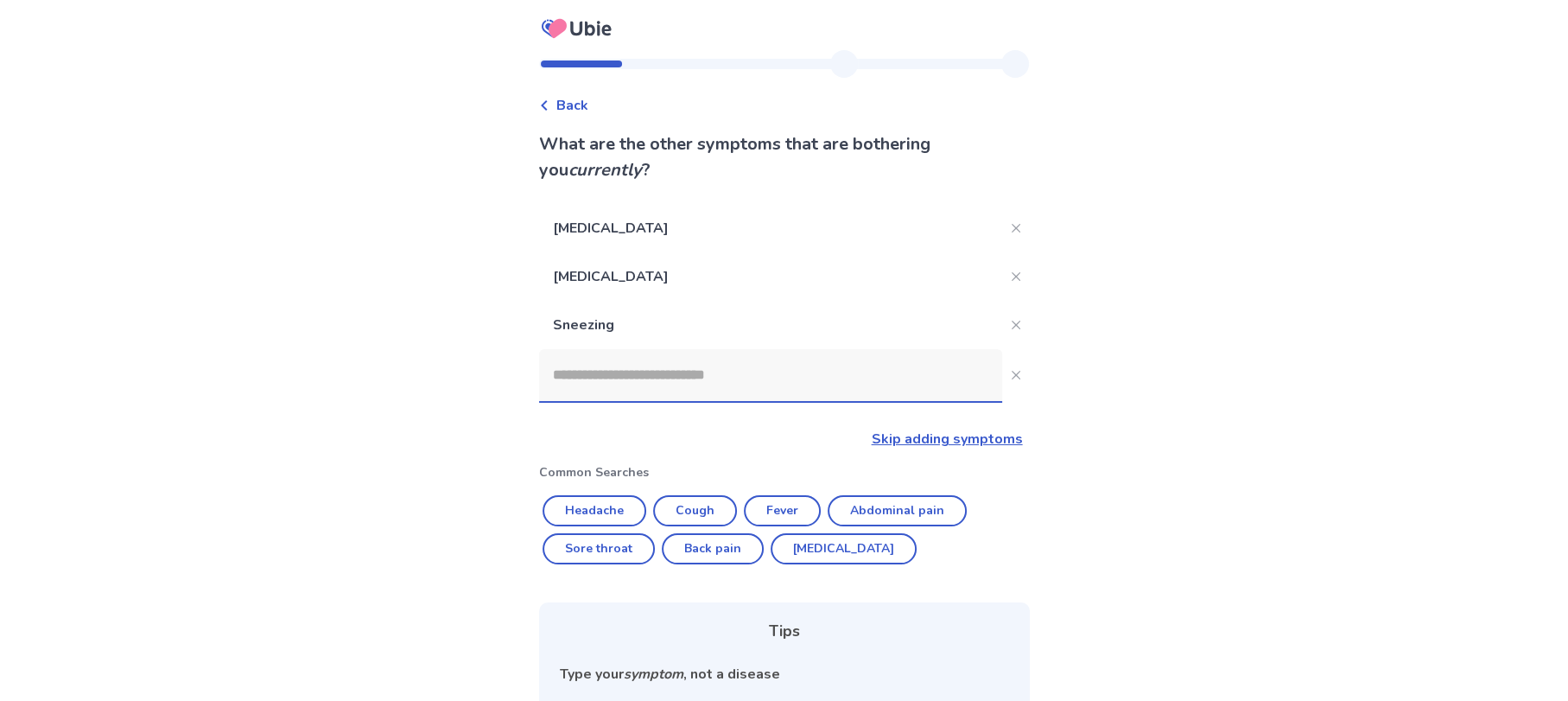
click at [574, 371] on input at bounding box center [771, 375] width 463 height 52
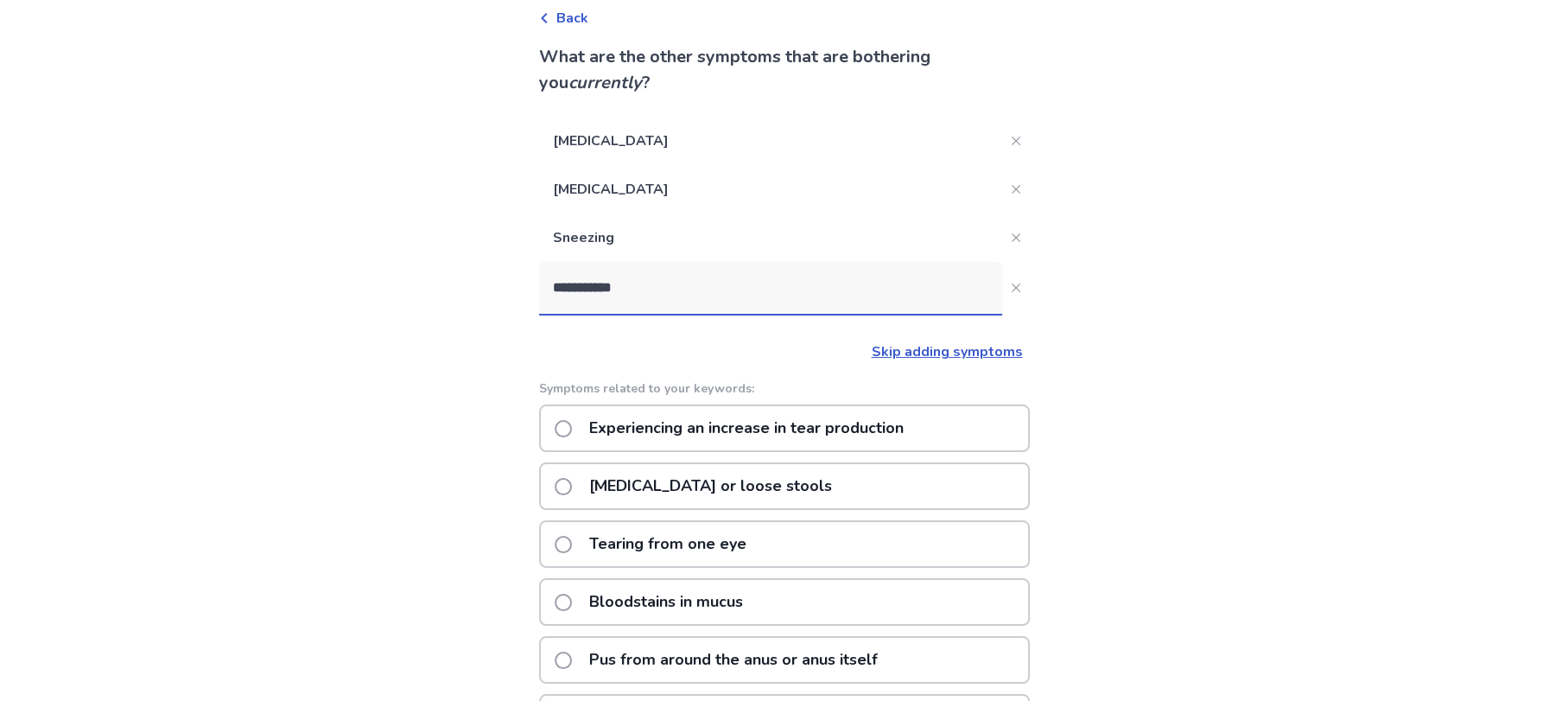
scroll to position [91, 0]
type input "**********"
click at [572, 539] on span at bounding box center [562, 540] width 17 height 17
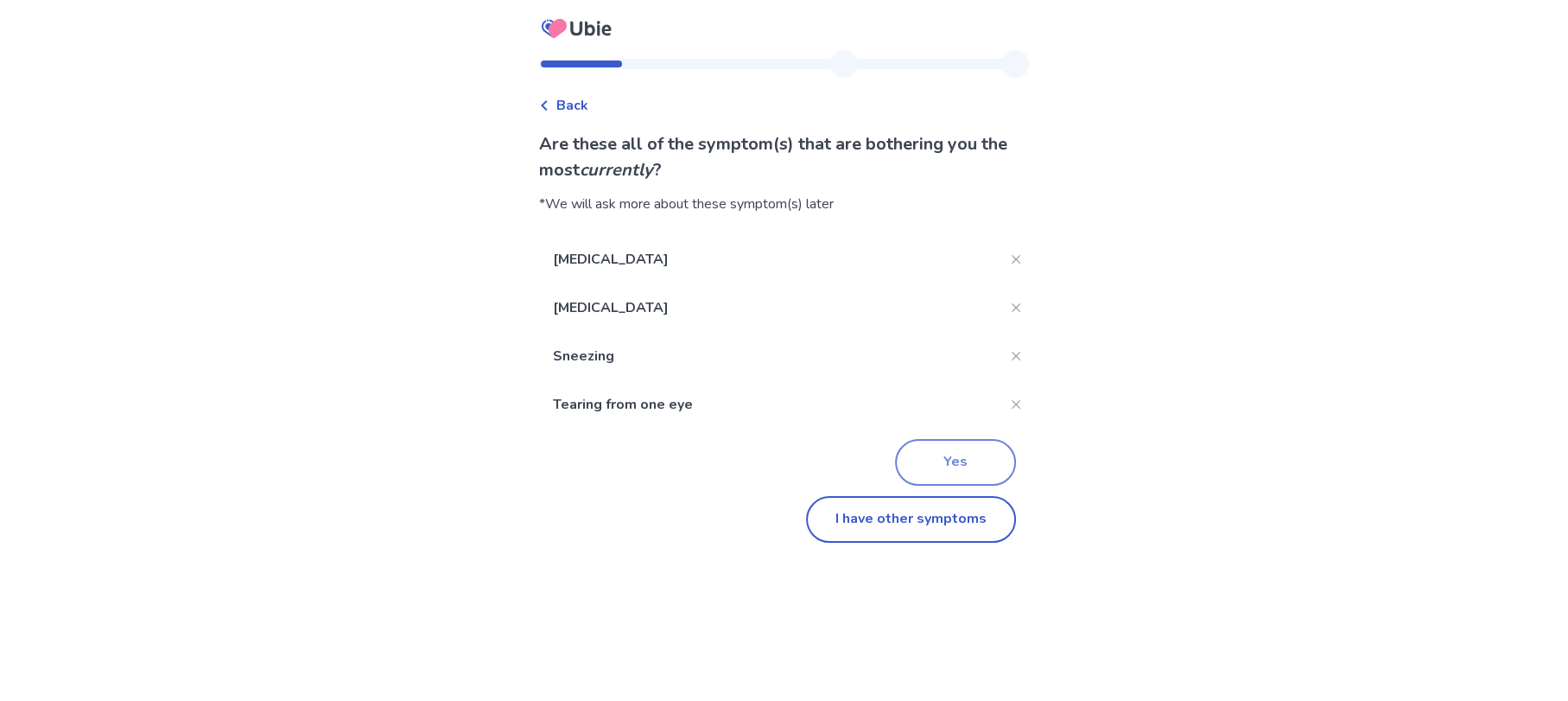
click at [926, 477] on button "Yes" at bounding box center [955, 462] width 121 height 47
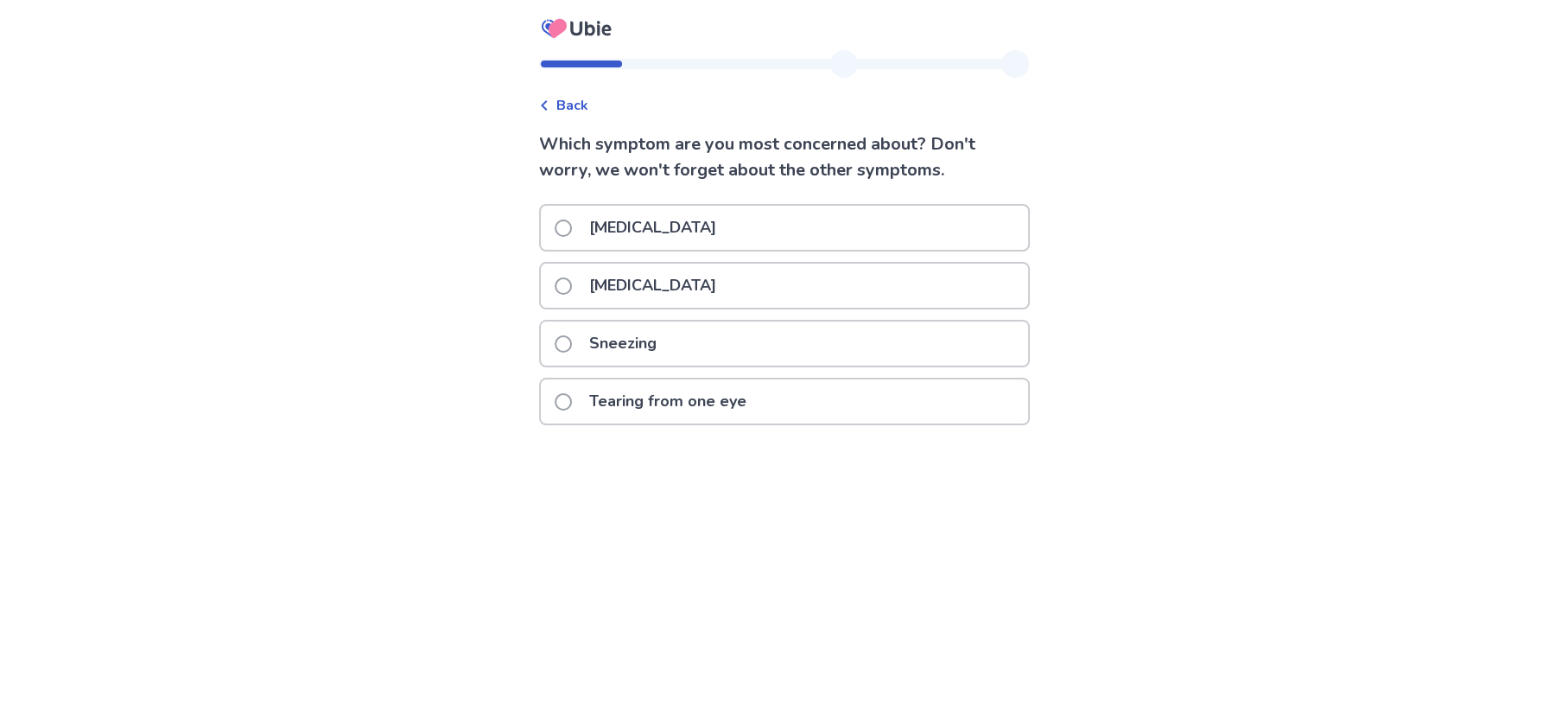
click at [572, 224] on span at bounding box center [562, 228] width 17 height 17
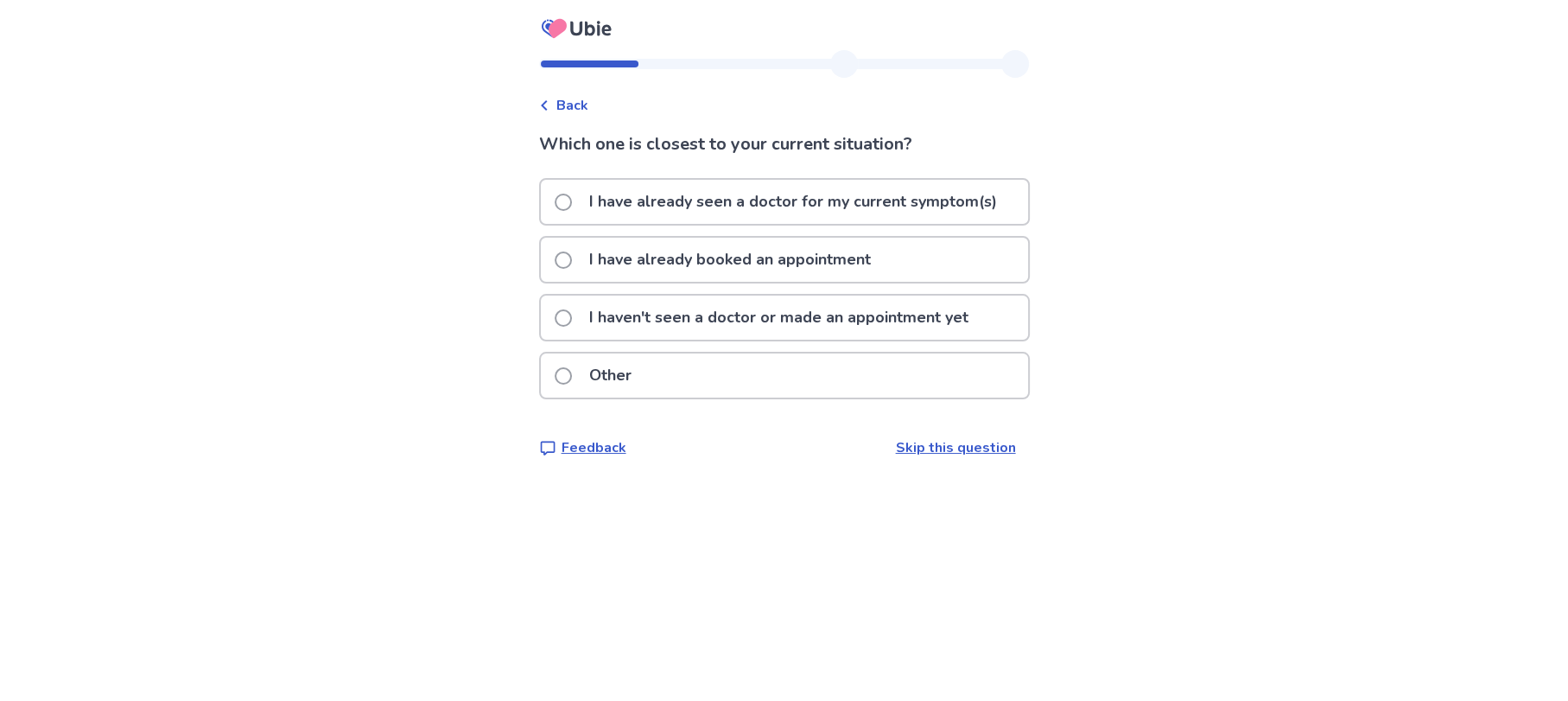
click at [620, 372] on p "Other" at bounding box center [610, 375] width 63 height 44
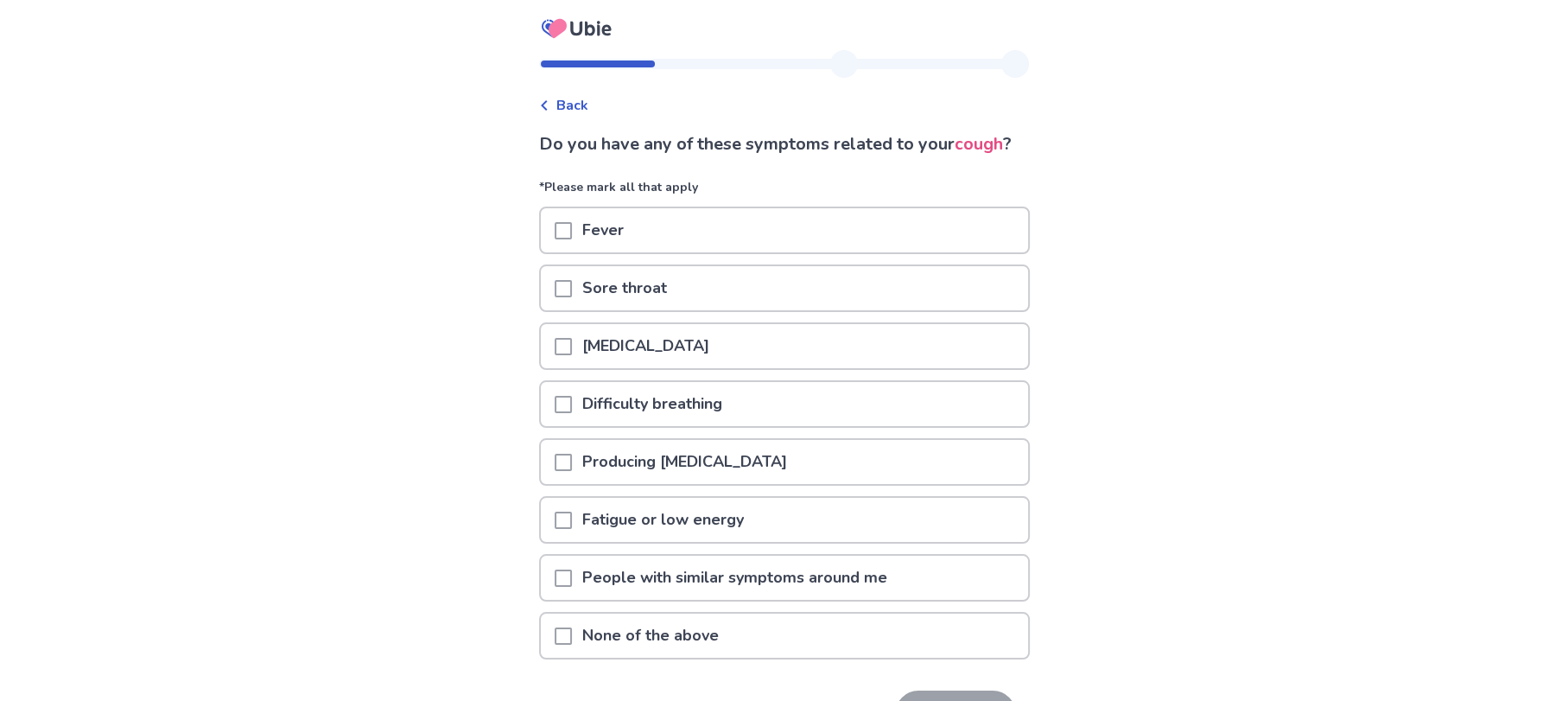
click at [571, 355] on span at bounding box center [562, 346] width 17 height 17
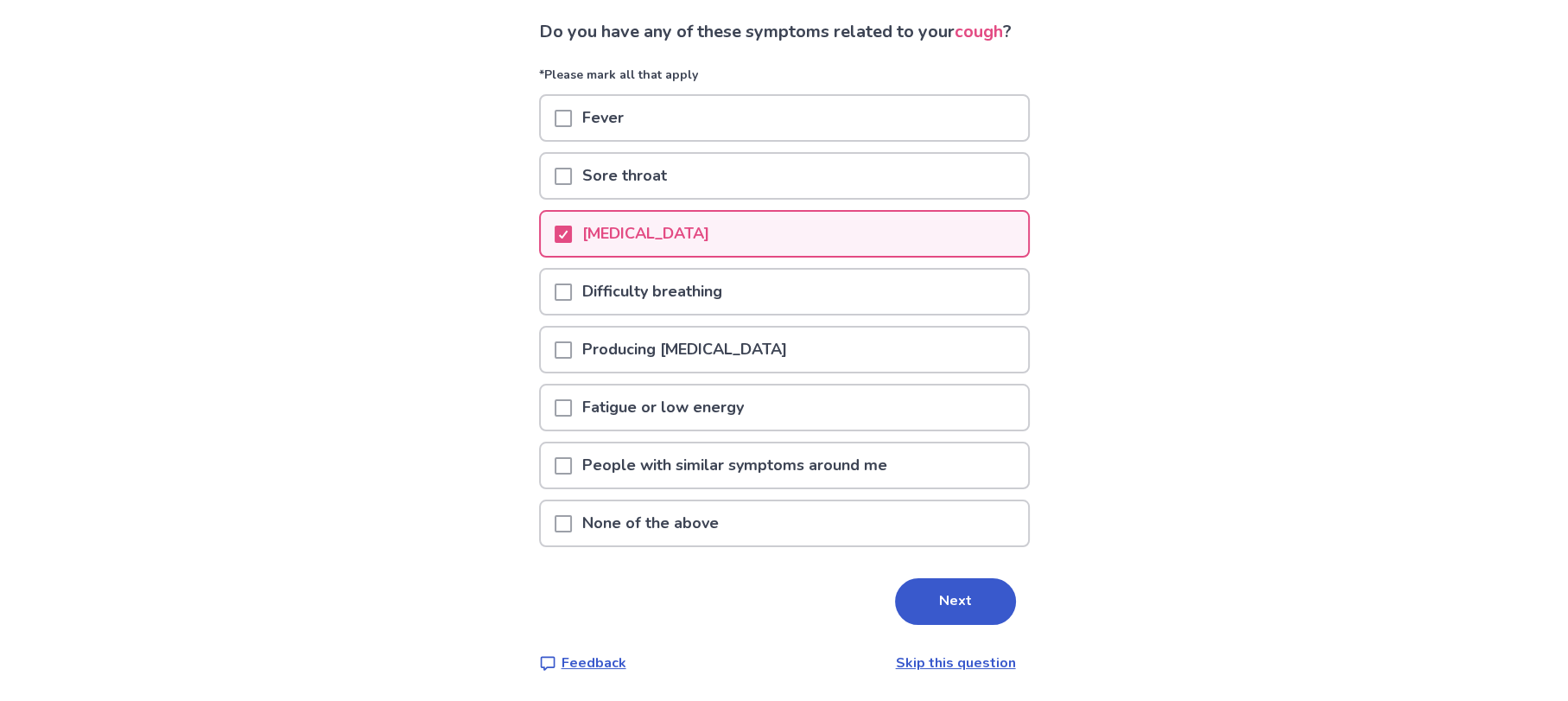
scroll to position [137, 0]
click at [902, 597] on button "Next" at bounding box center [955, 601] width 121 height 47
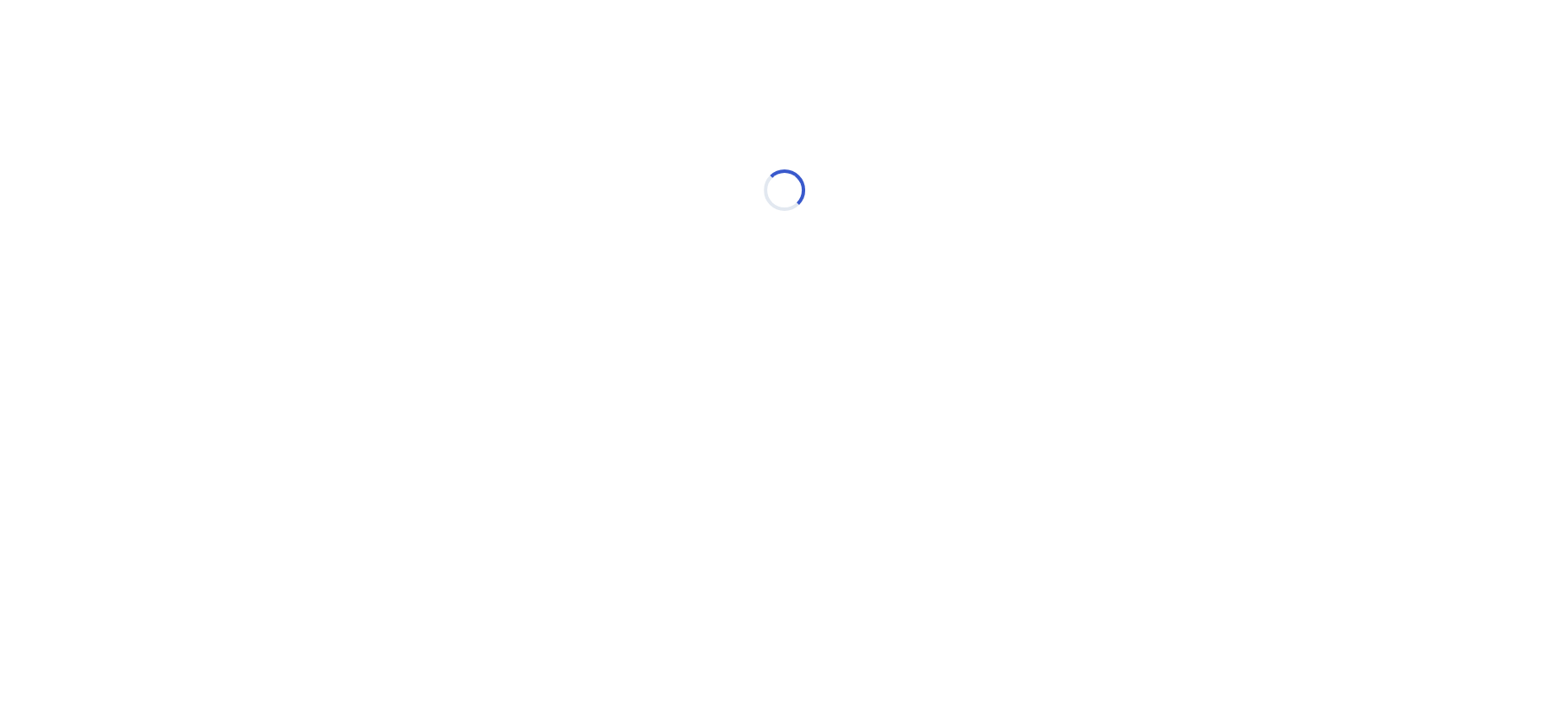
scroll to position [0, 0]
select select "*"
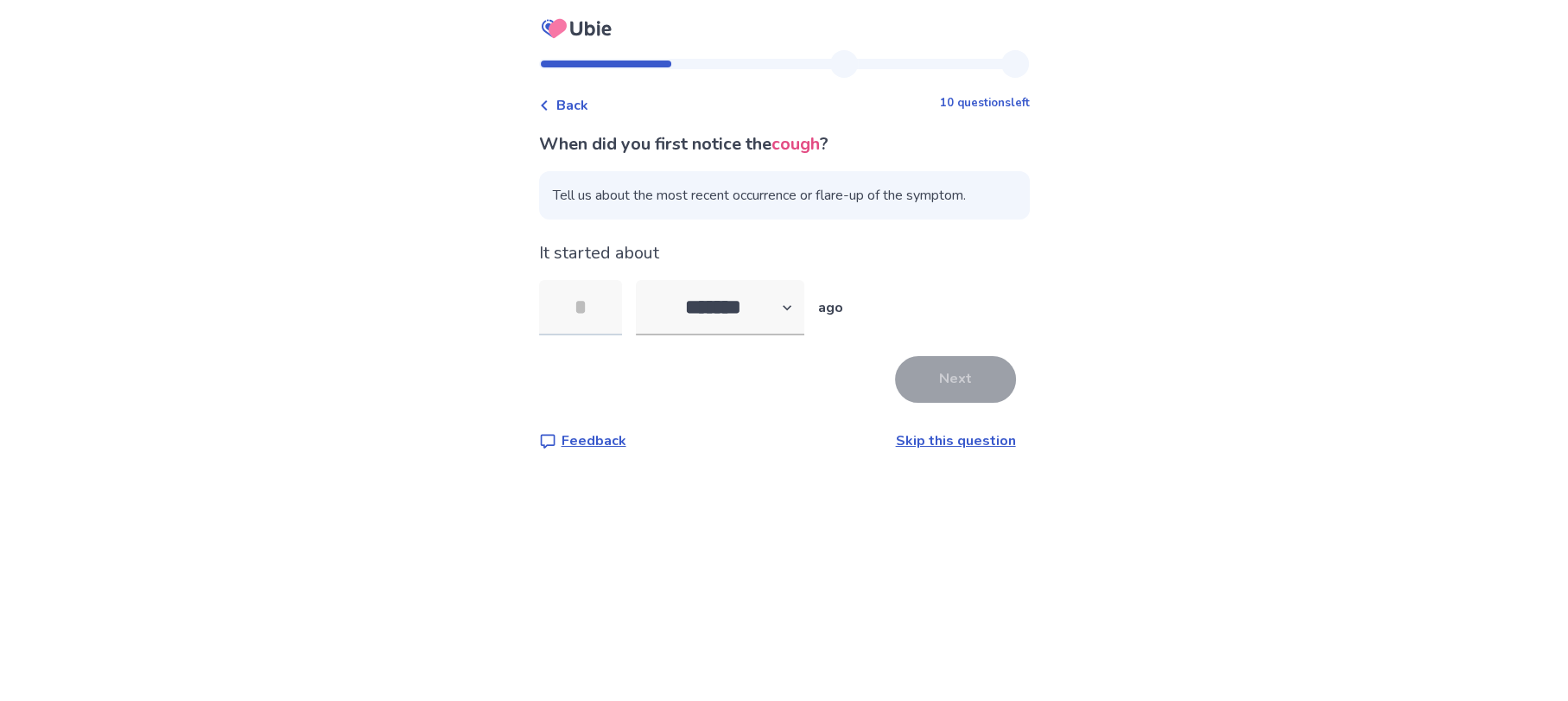
click at [608, 318] on input "tel" at bounding box center [580, 308] width 83 height 56
type input "*"
click at [933, 390] on button "Next" at bounding box center [955, 380] width 121 height 47
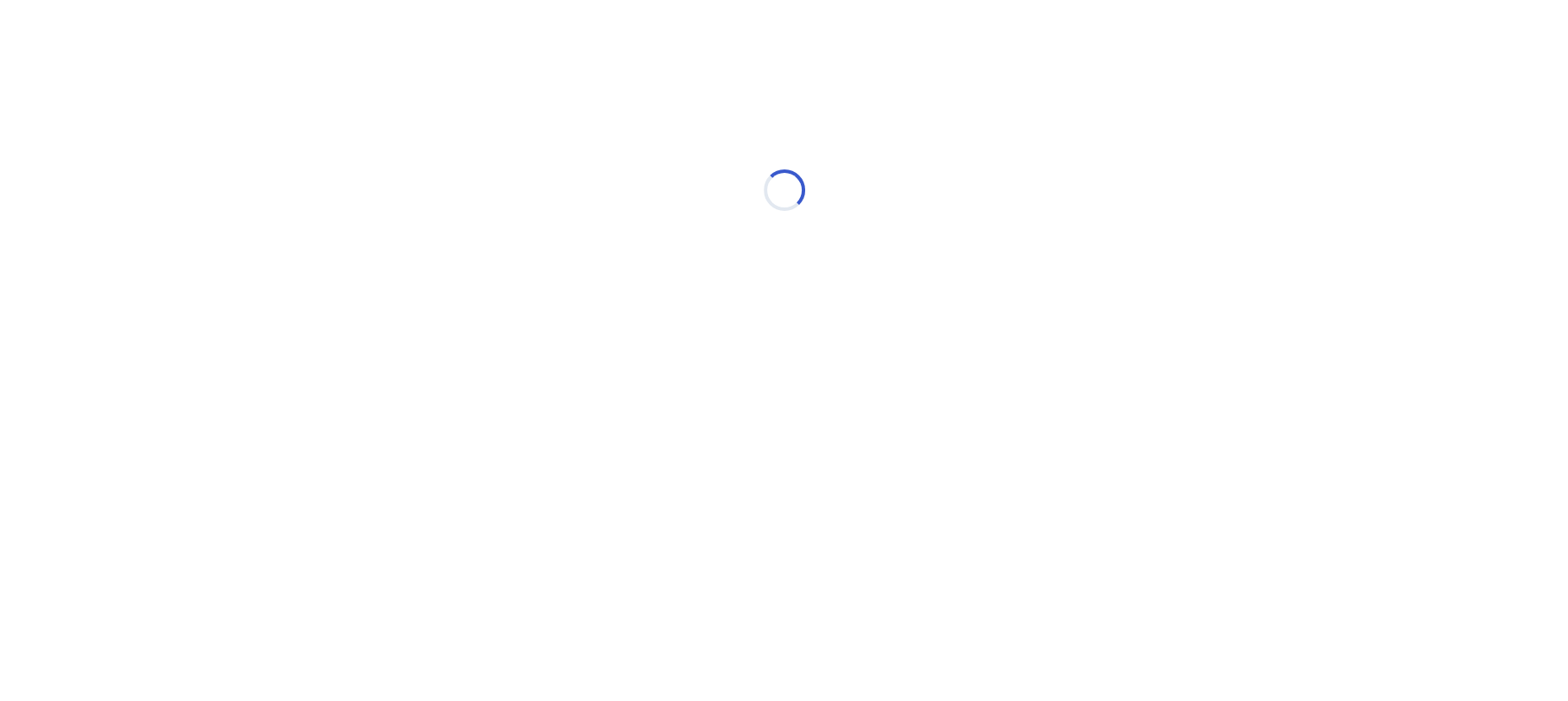
select select "*"
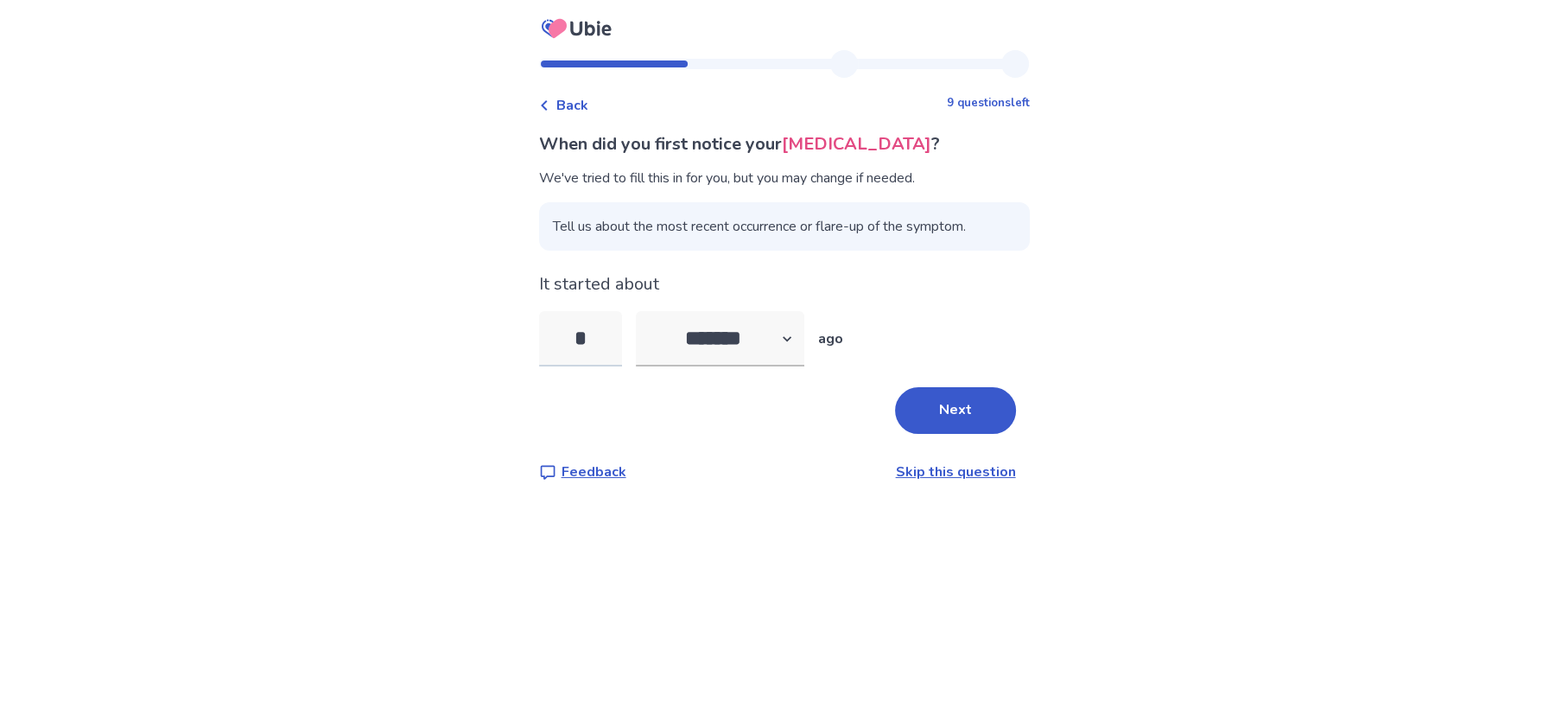
drag, startPoint x: 602, startPoint y: 343, endPoint x: 568, endPoint y: 342, distance: 34.0
click at [568, 342] on input "*" at bounding box center [580, 339] width 83 height 56
type input "*"
click at [969, 406] on button "Next" at bounding box center [955, 411] width 121 height 47
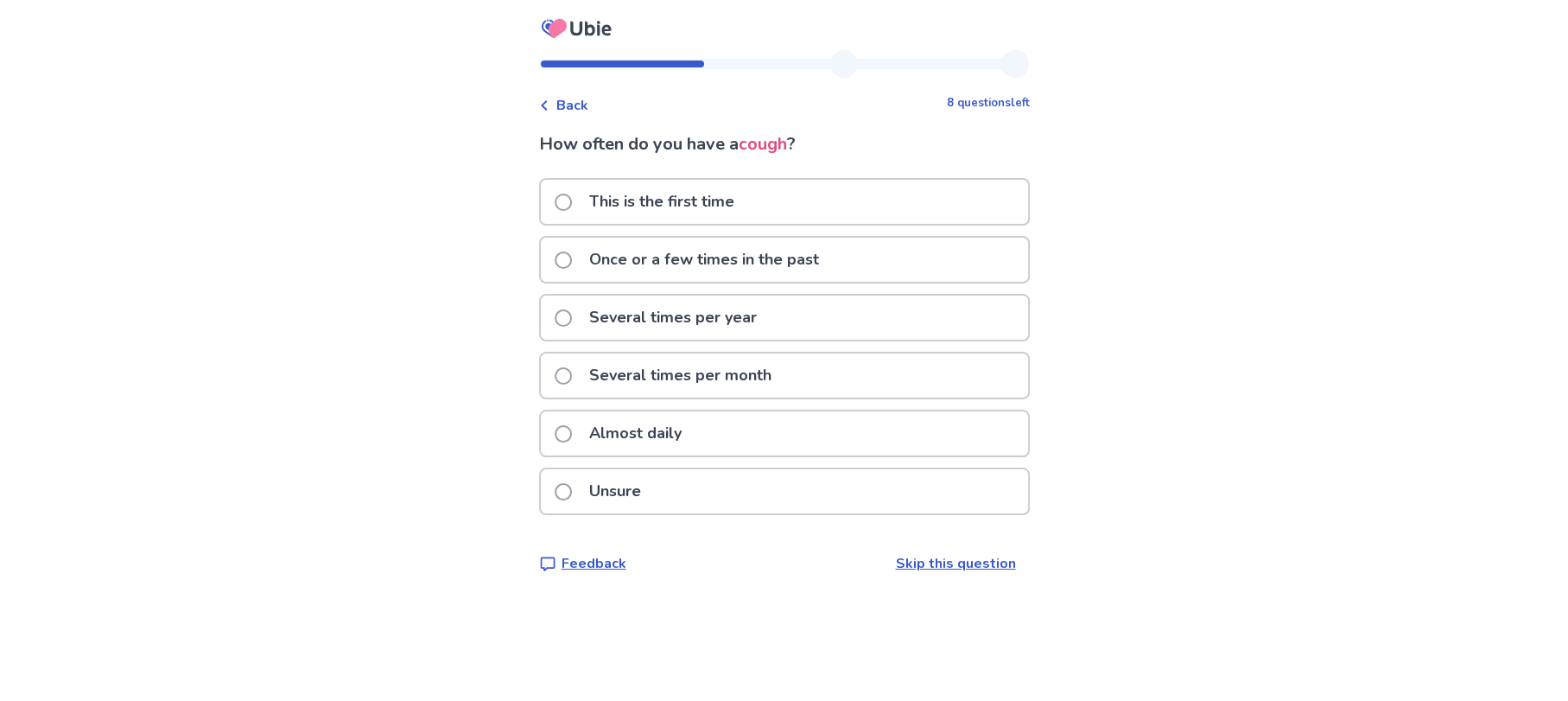
click at [572, 310] on span at bounding box center [562, 318] width 17 height 17
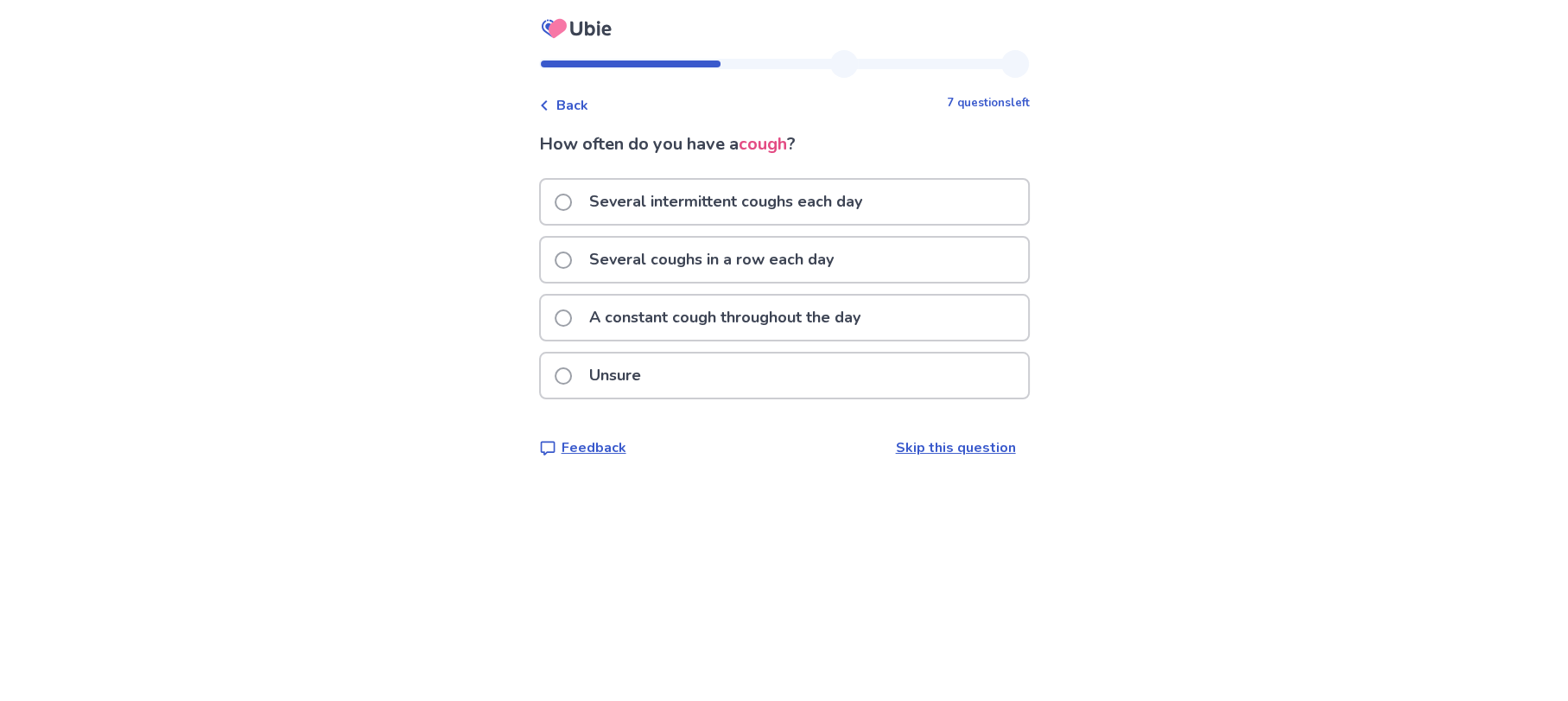
click at [573, 99] on span "Back" at bounding box center [572, 105] width 32 height 21
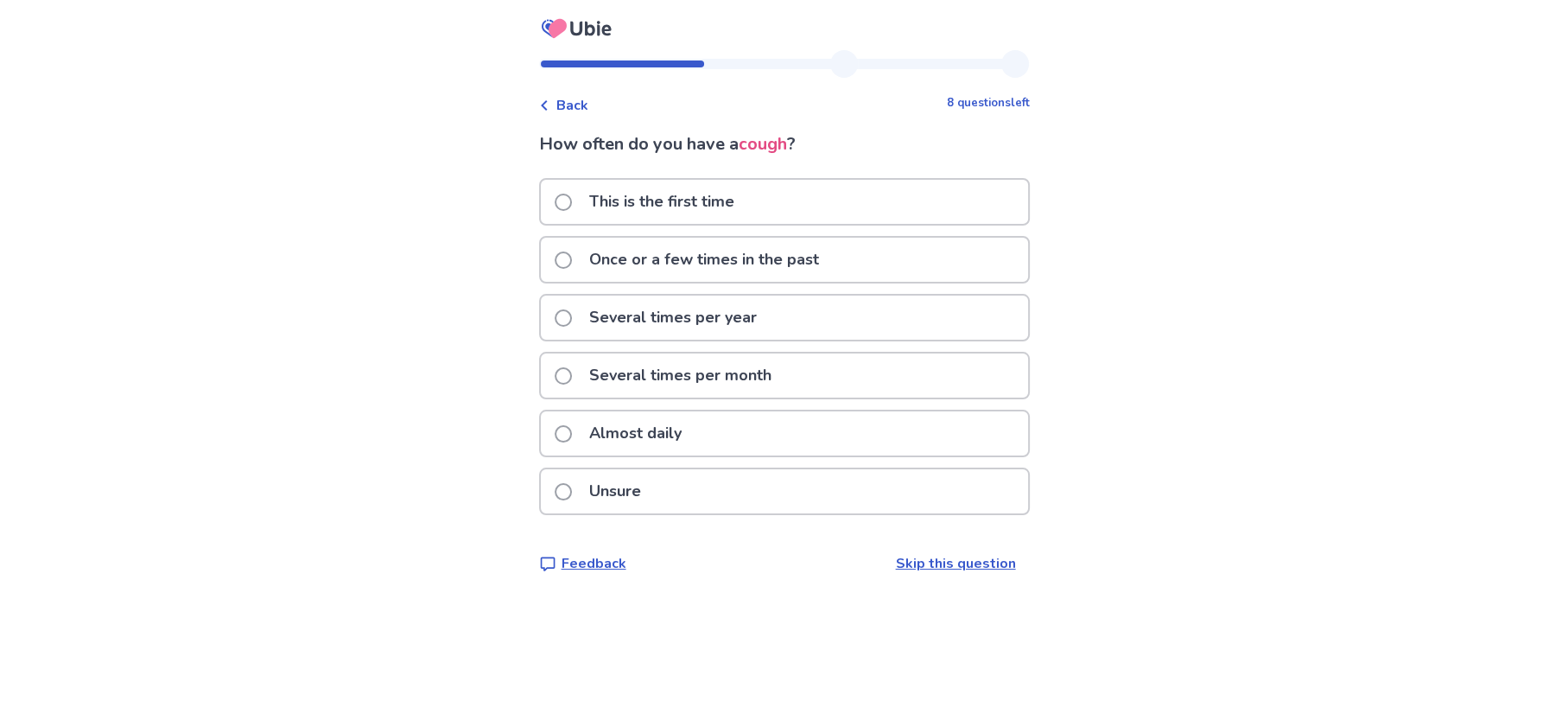
click at [588, 316] on label "Several times per year" at bounding box center [660, 317] width 213 height 44
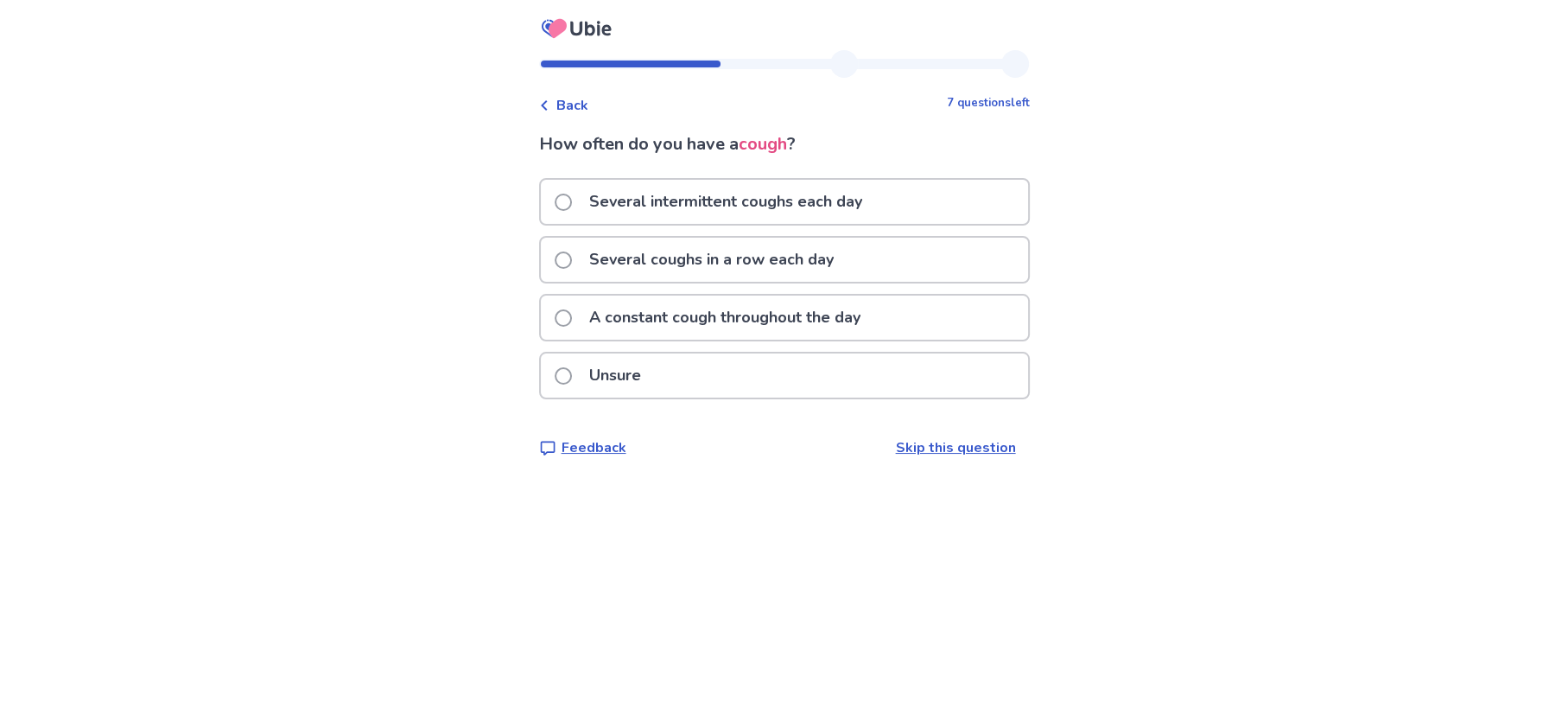
click at [572, 260] on span at bounding box center [562, 259] width 17 height 17
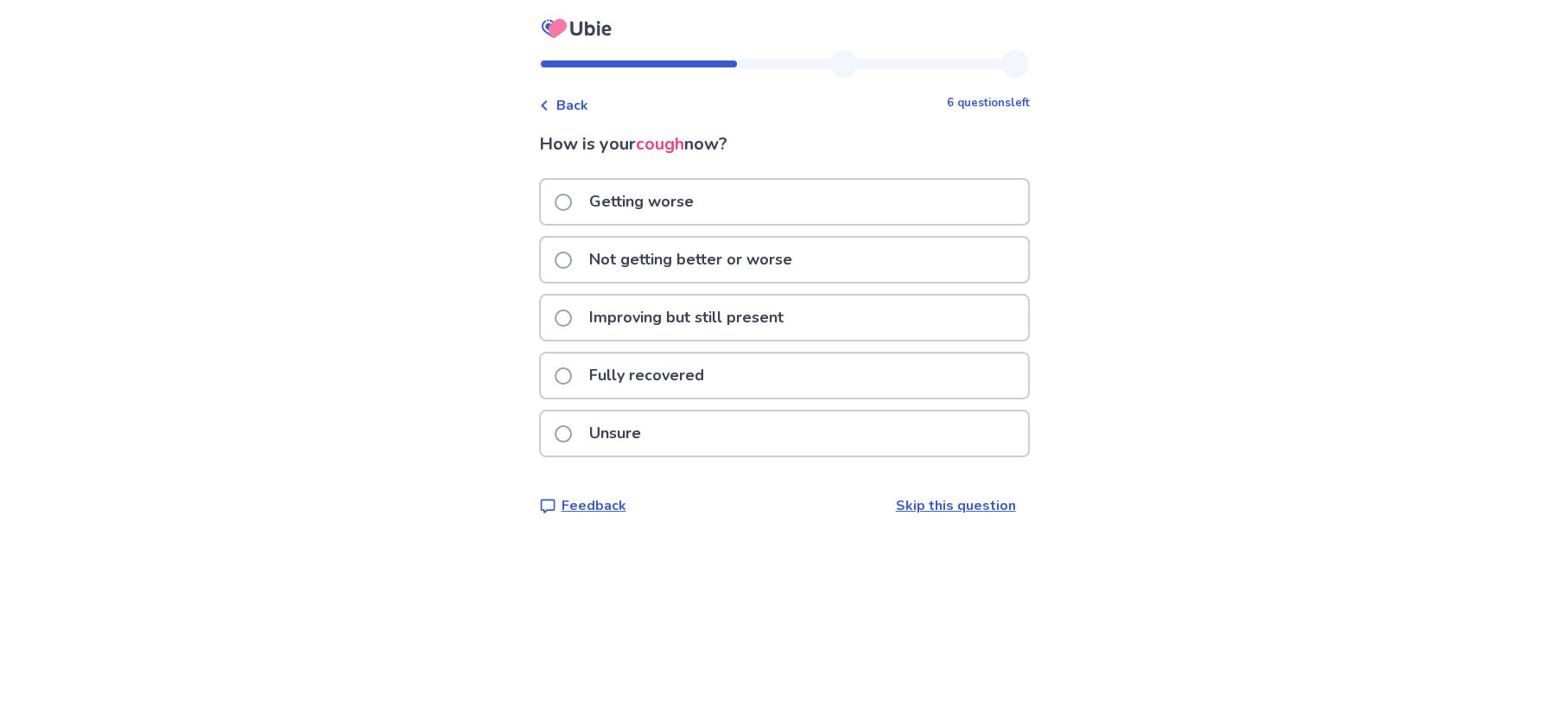
click at [621, 259] on p "Not getting better or worse" at bounding box center [691, 259] width 224 height 44
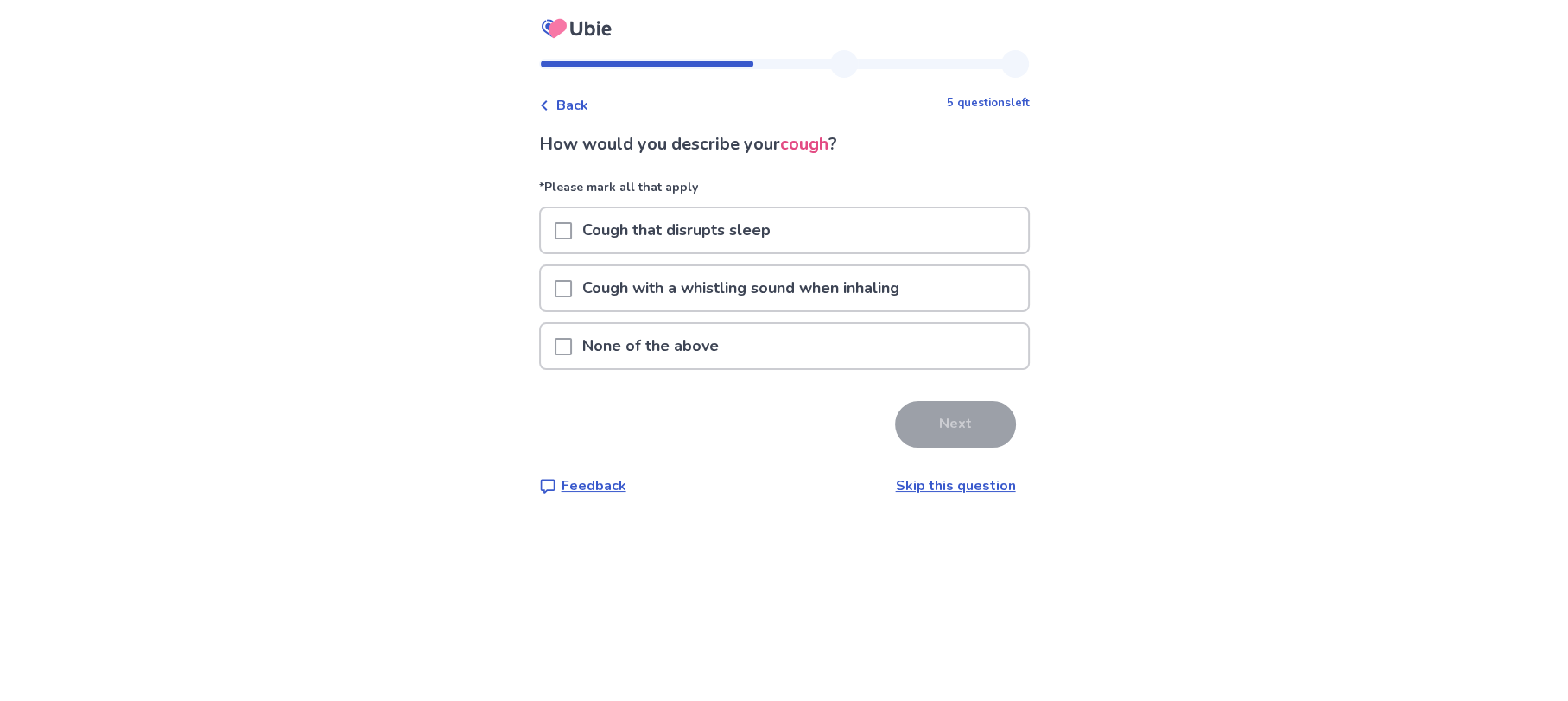
click at [631, 353] on p "None of the above" at bounding box center [650, 346] width 157 height 44
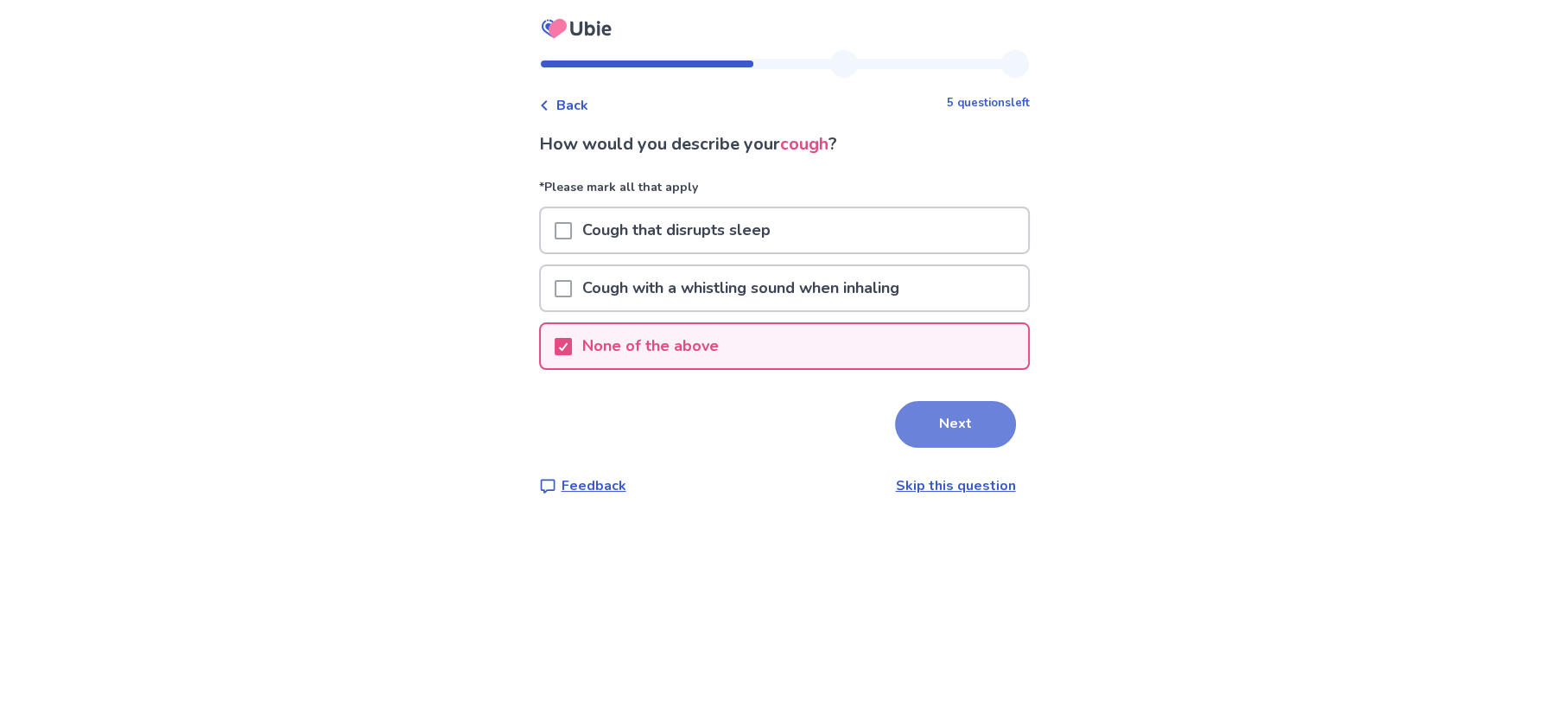
click at [916, 430] on button "Next" at bounding box center [955, 425] width 121 height 47
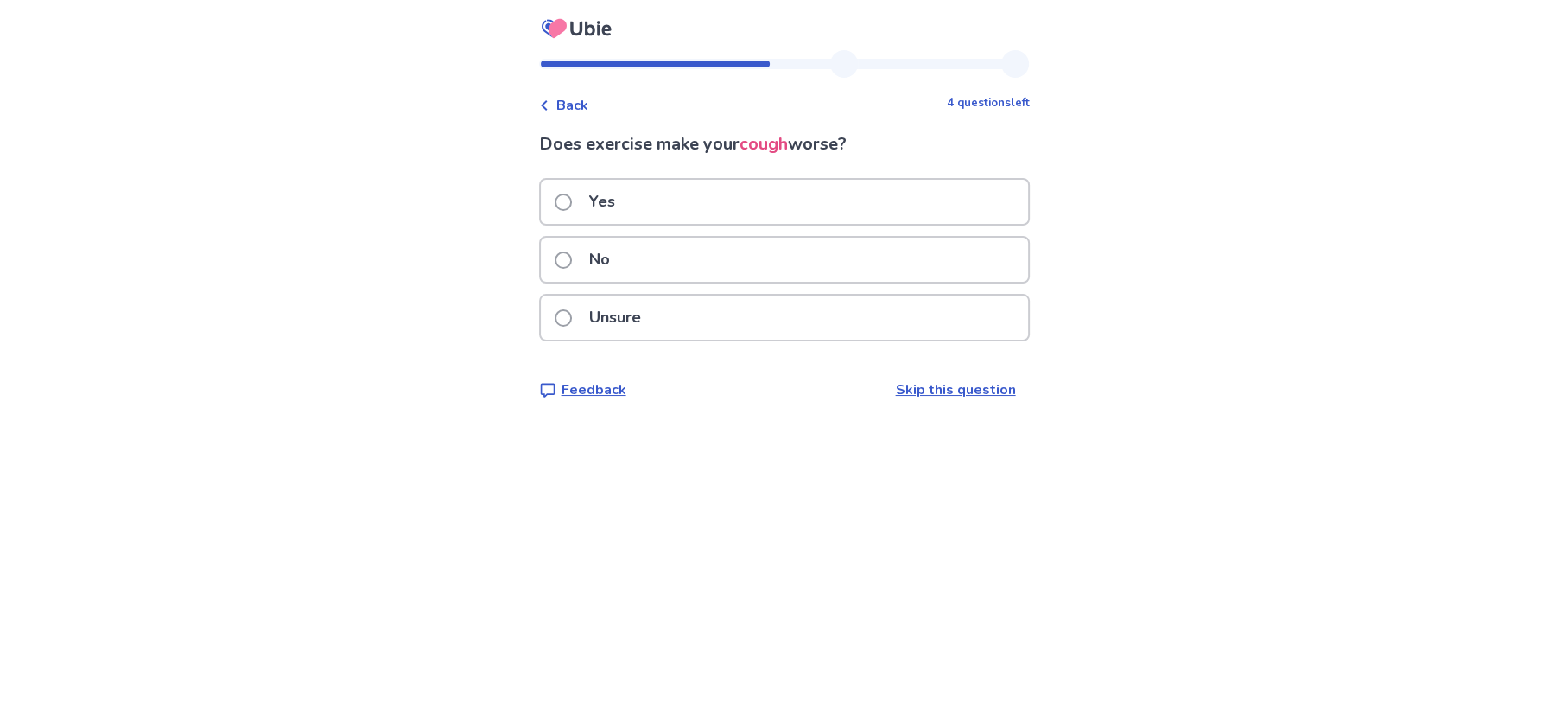
click at [611, 315] on p "Unsure" at bounding box center [614, 317] width 73 height 44
click at [597, 264] on p "No" at bounding box center [599, 259] width 41 height 44
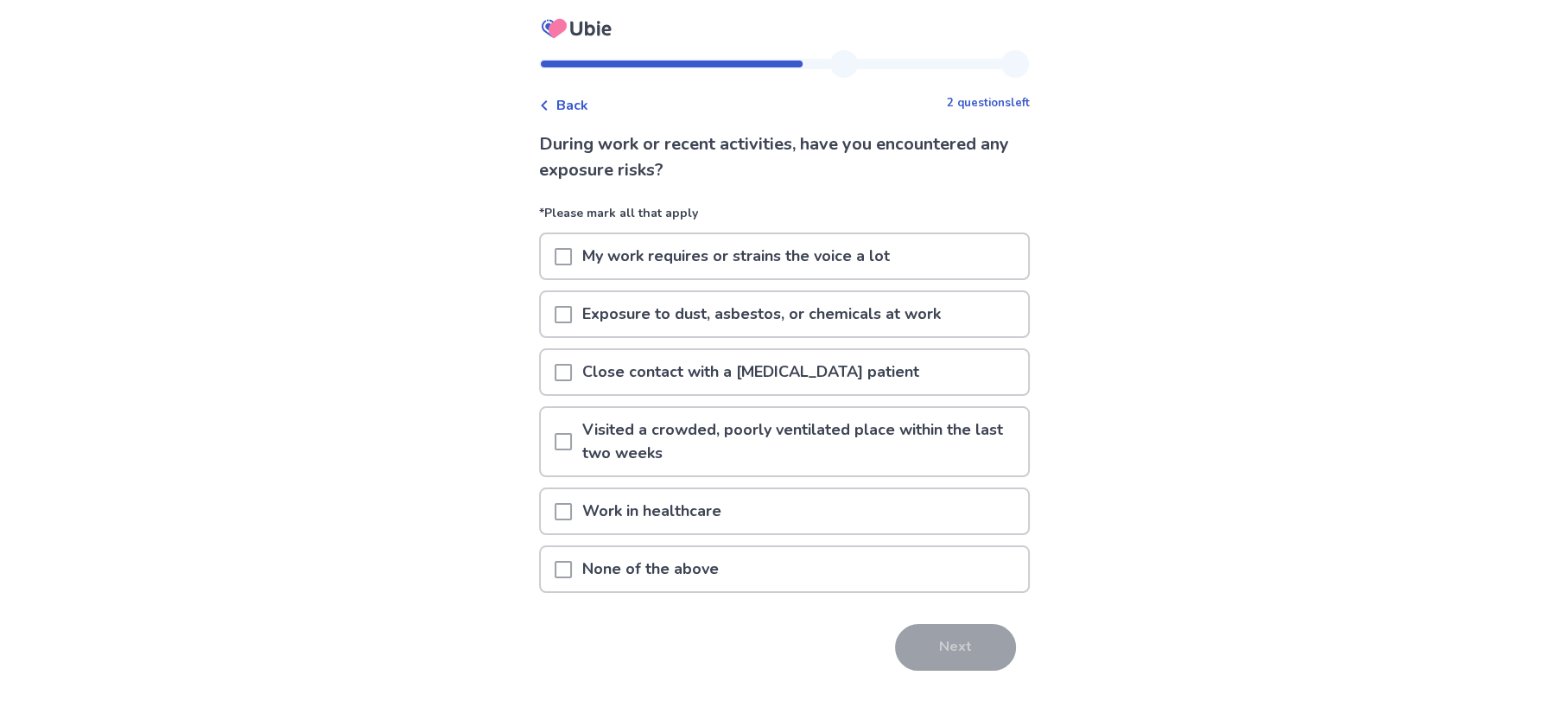
click at [617, 571] on p "None of the above" at bounding box center [650, 569] width 157 height 44
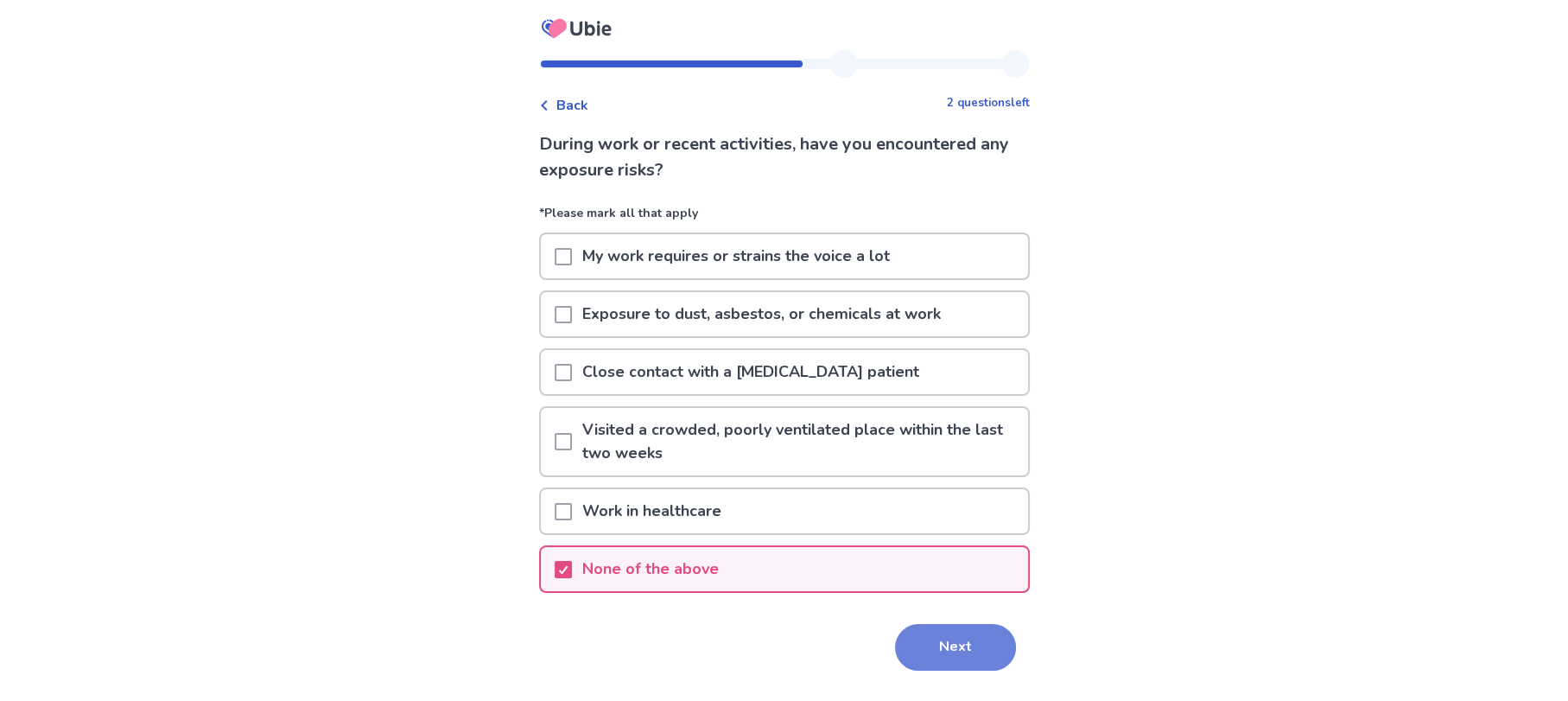
click at [917, 644] on button "Next" at bounding box center [955, 648] width 121 height 47
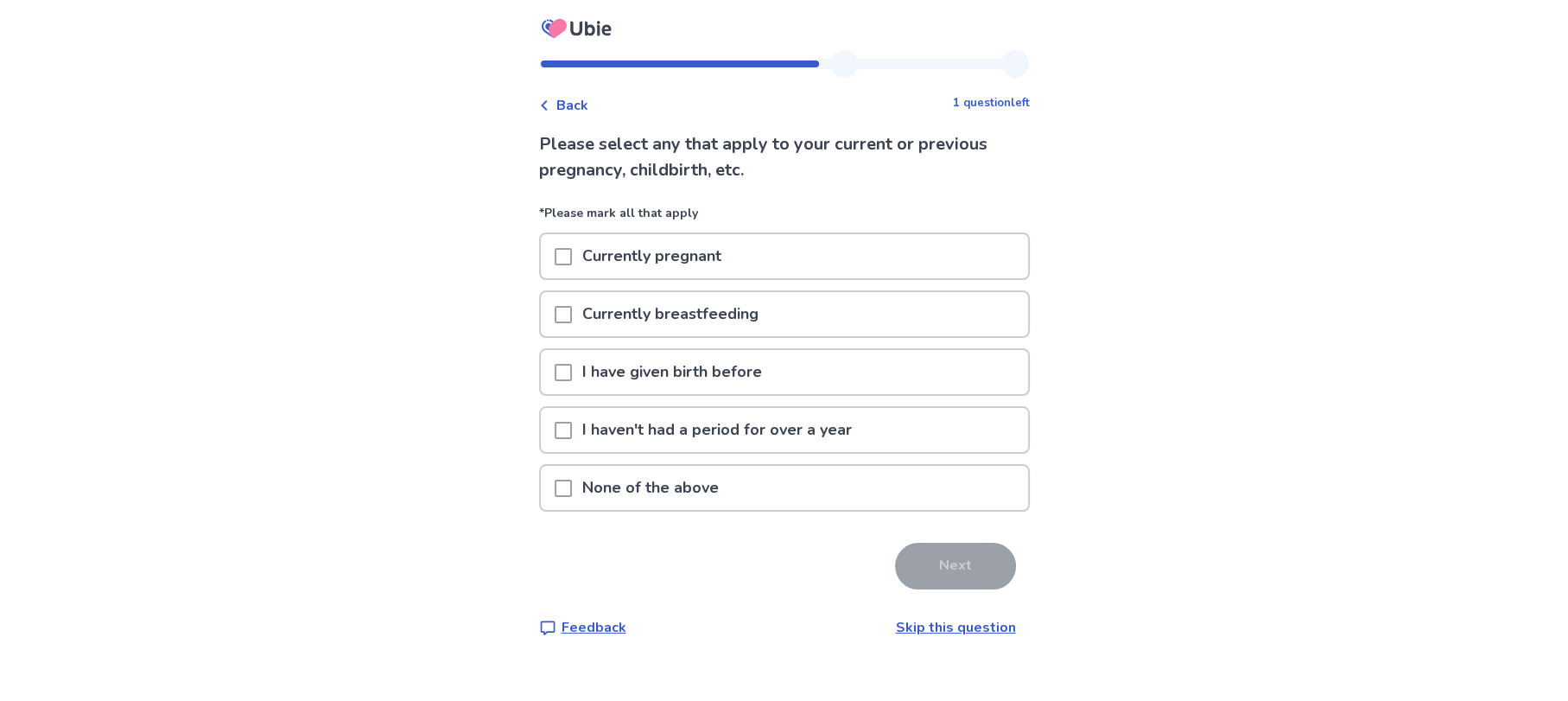
click at [572, 373] on span at bounding box center [562, 372] width 17 height 17
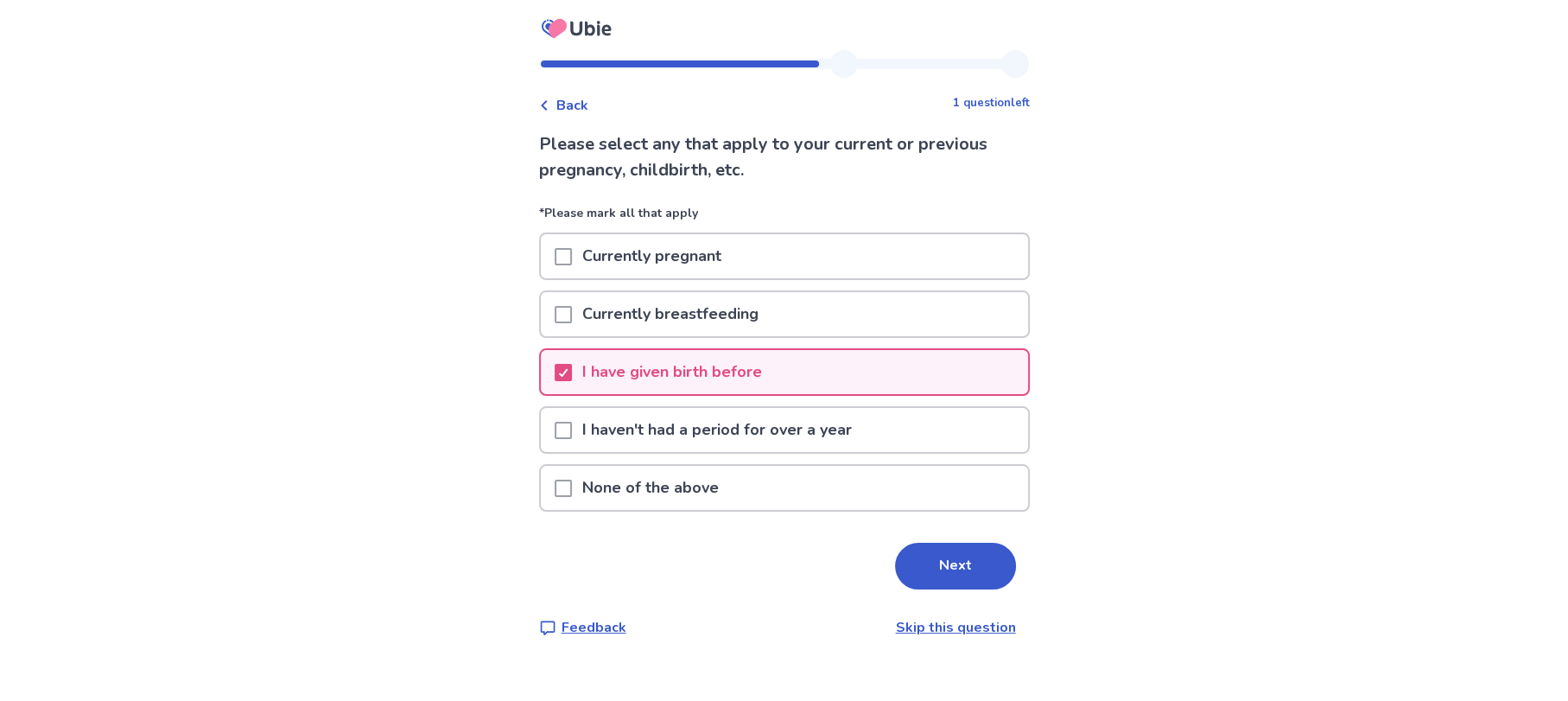
click at [571, 425] on span at bounding box center [562, 430] width 17 height 17
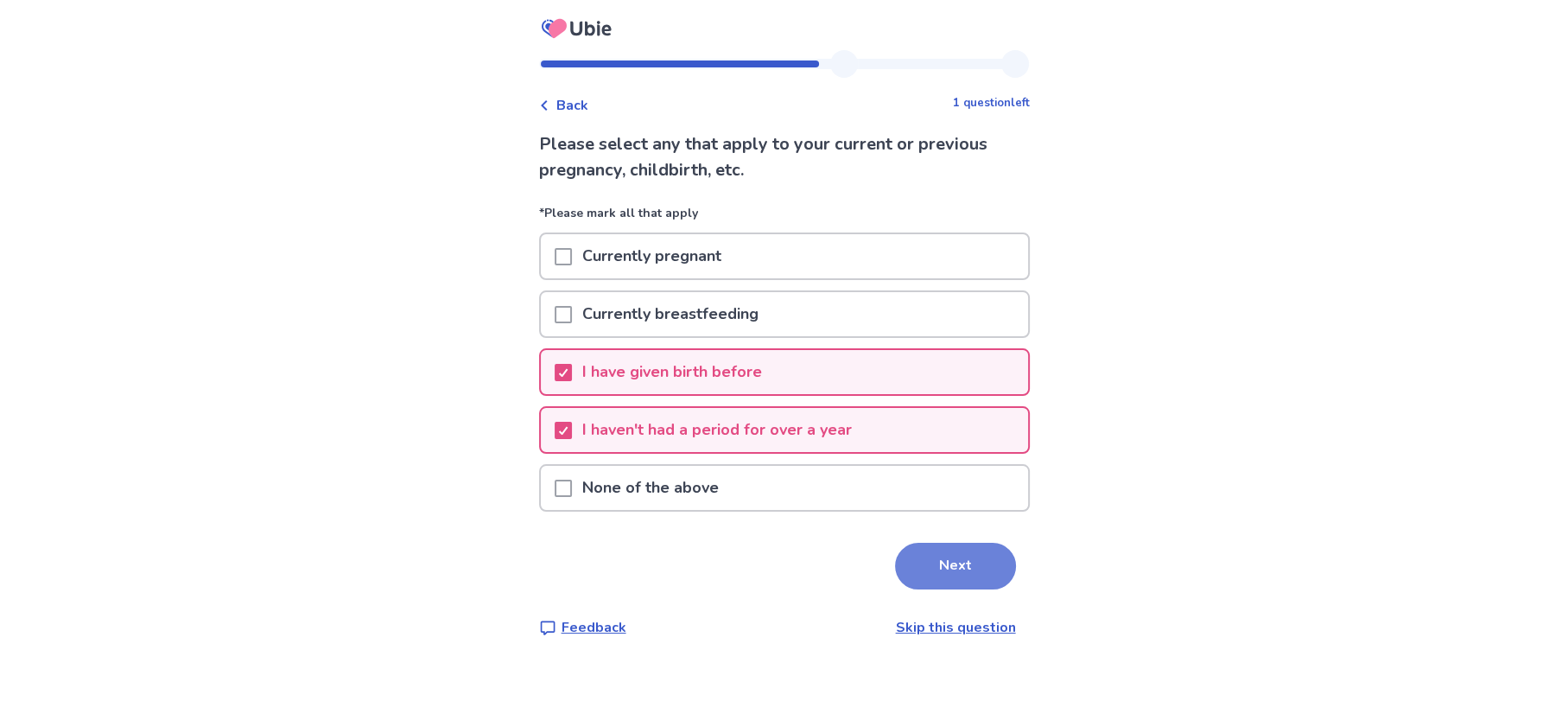
click at [931, 562] on button "Next" at bounding box center [955, 566] width 121 height 47
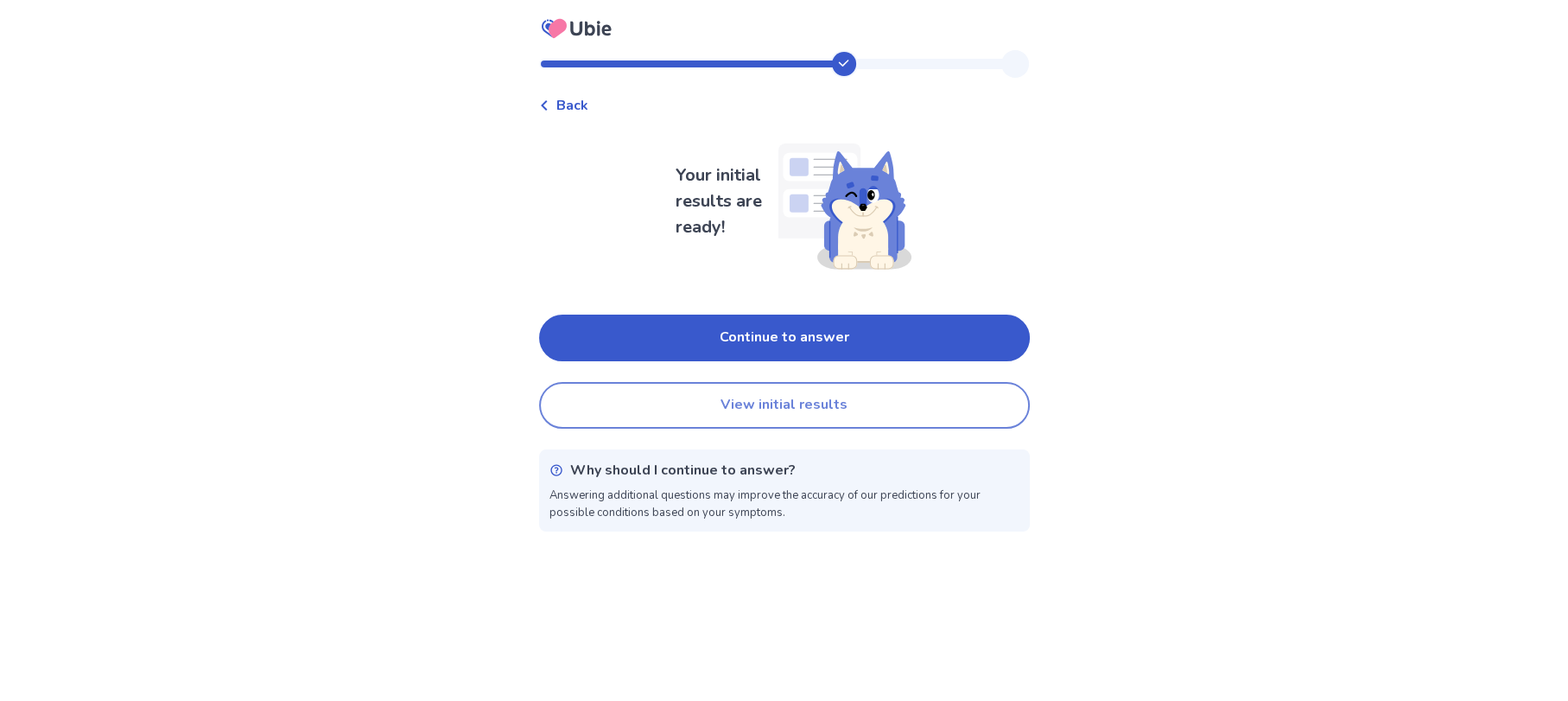
click at [729, 408] on button "View initial results" at bounding box center [784, 406] width 491 height 47
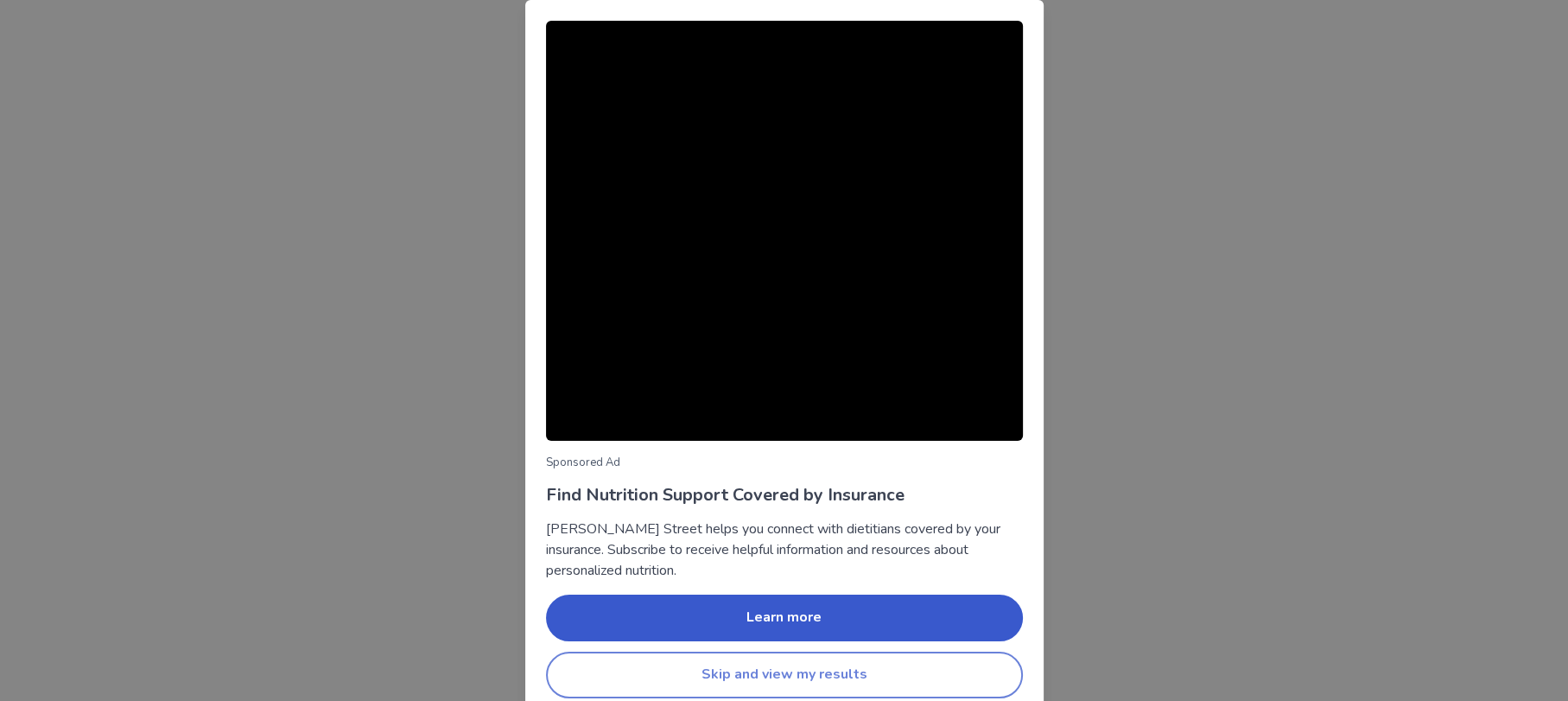
click at [709, 664] on button "Skip and view my results" at bounding box center [785, 675] width 477 height 47
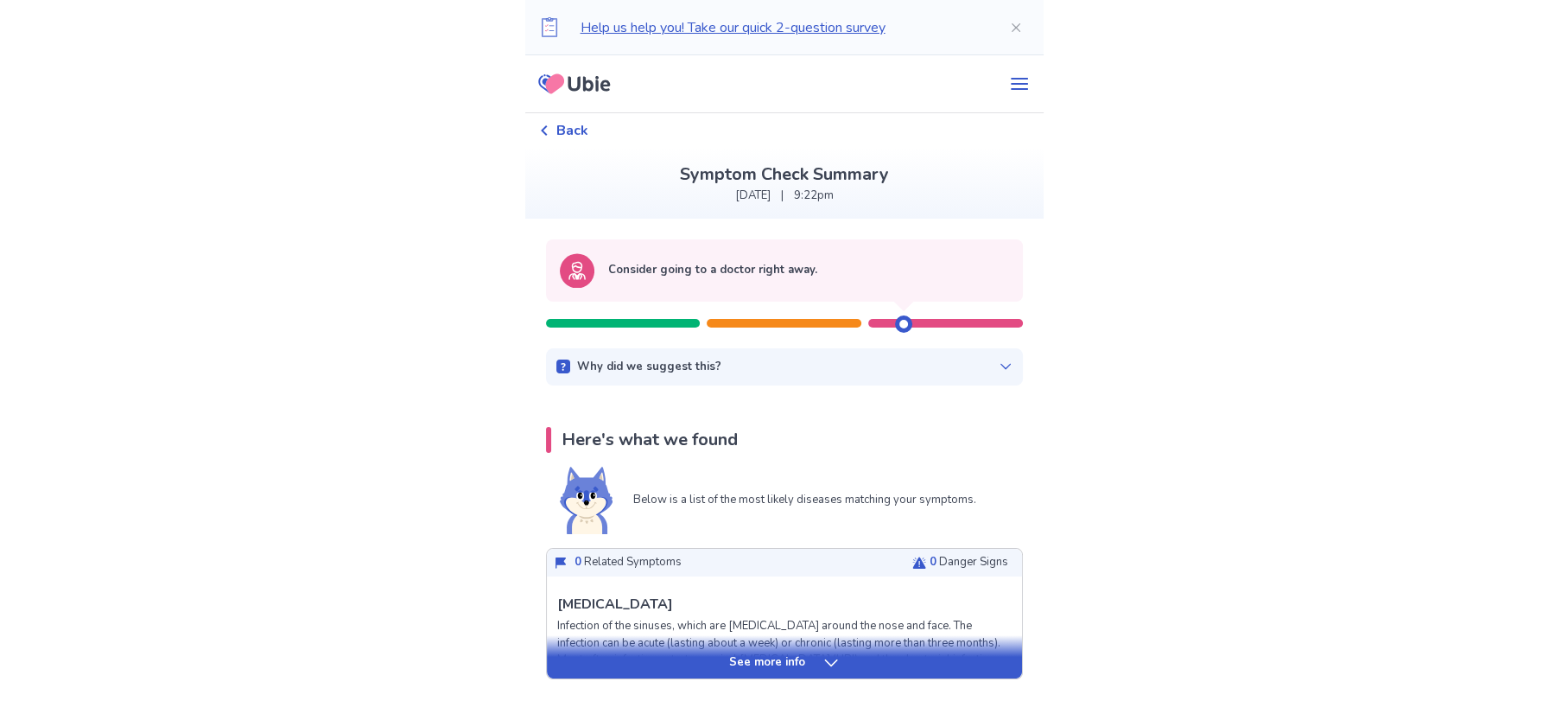
scroll to position [181, 0]
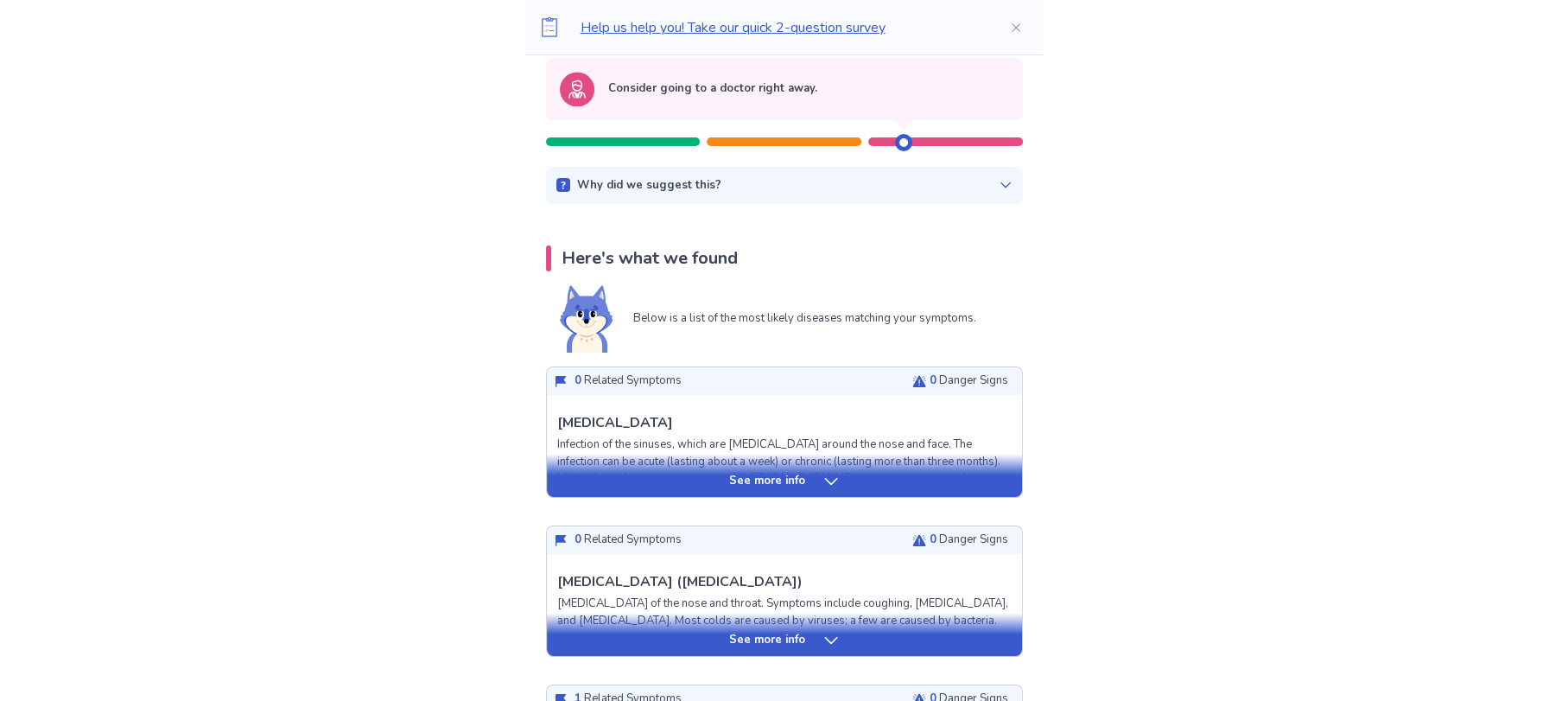
click at [763, 489] on div "See more info" at bounding box center [785, 476] width 475 height 43
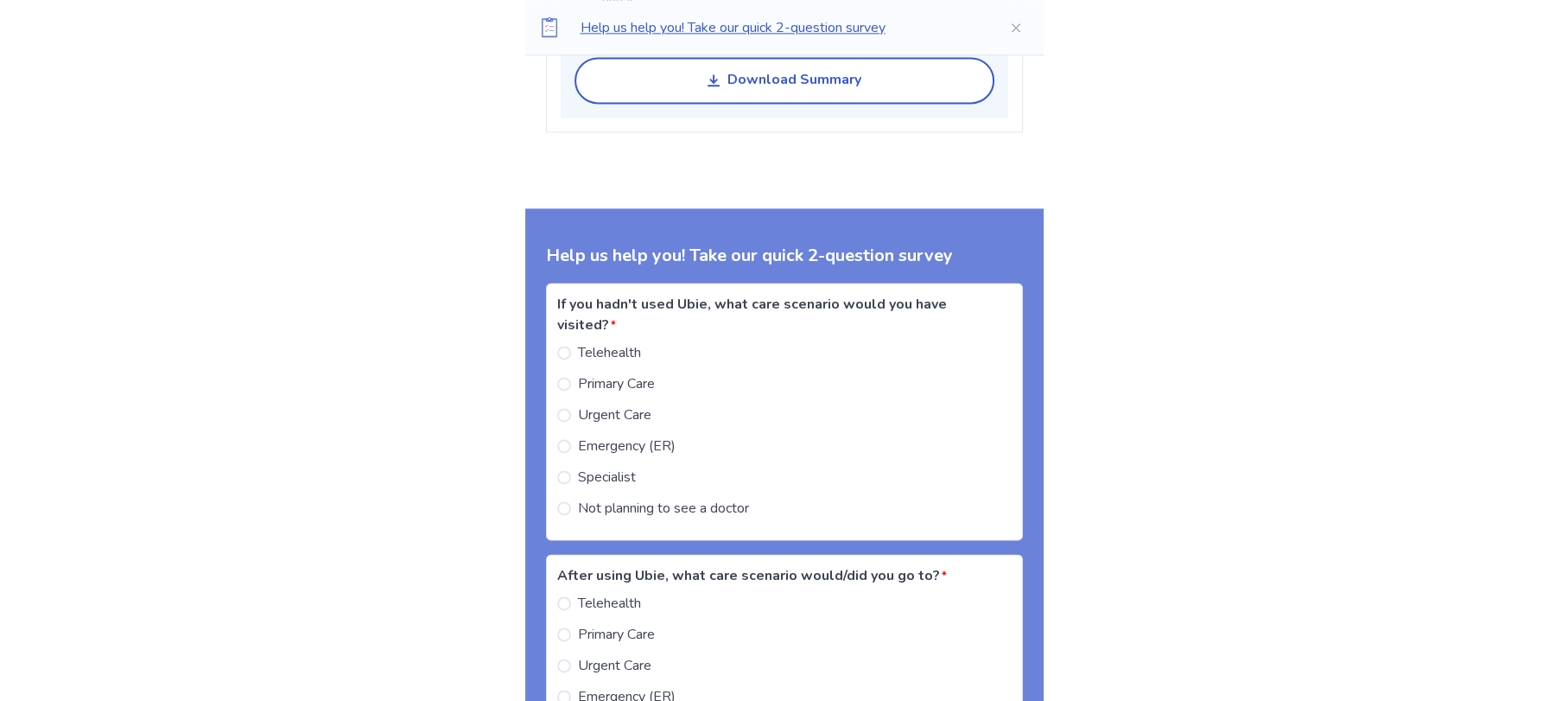
scroll to position [2914, 0]
